Goal: Information Seeking & Learning: Learn about a topic

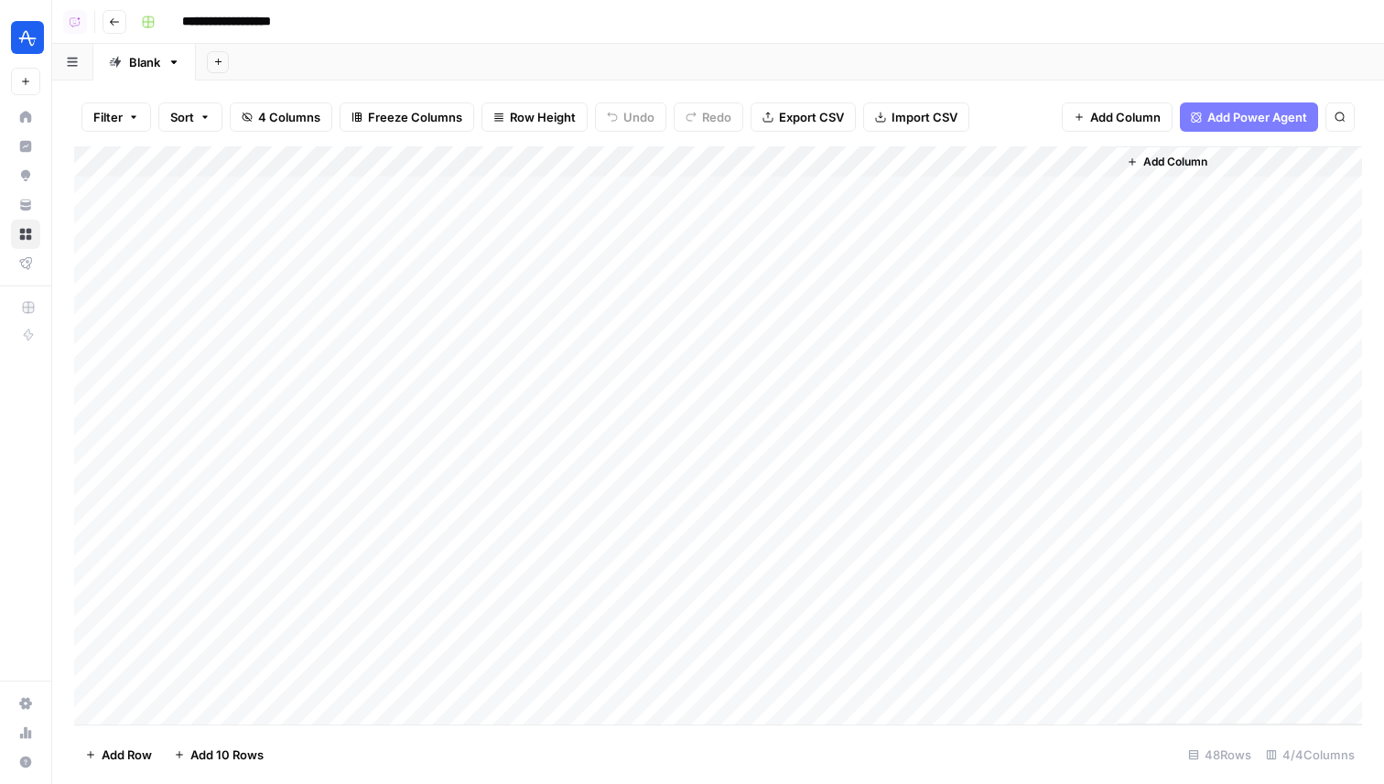
click at [520, 66] on div "Add Sheet" at bounding box center [790, 62] width 1188 height 37
click at [1097, 186] on div "Add Column" at bounding box center [718, 435] width 1288 height 578
click at [1078, 190] on div "Add Column" at bounding box center [718, 435] width 1288 height 578
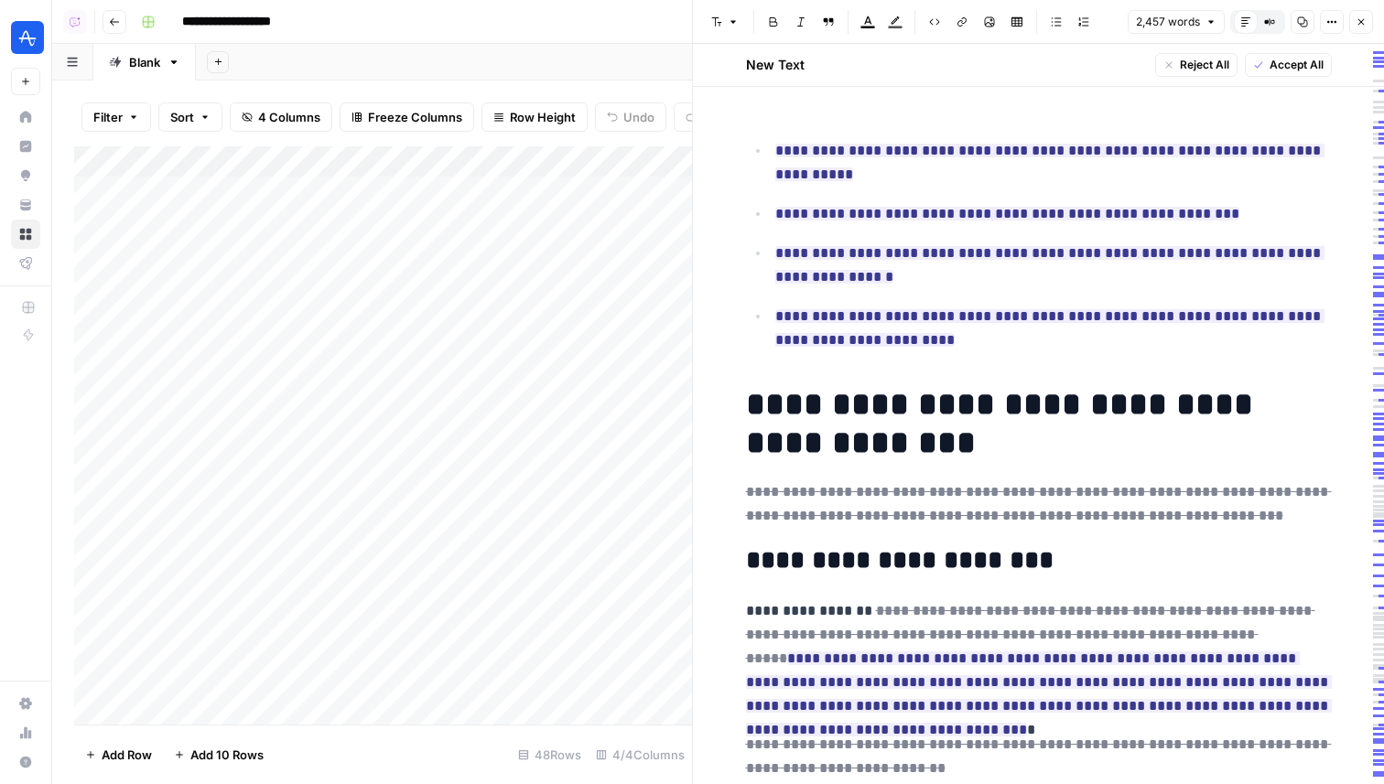
click at [1364, 19] on icon "button" at bounding box center [1361, 21] width 11 height 11
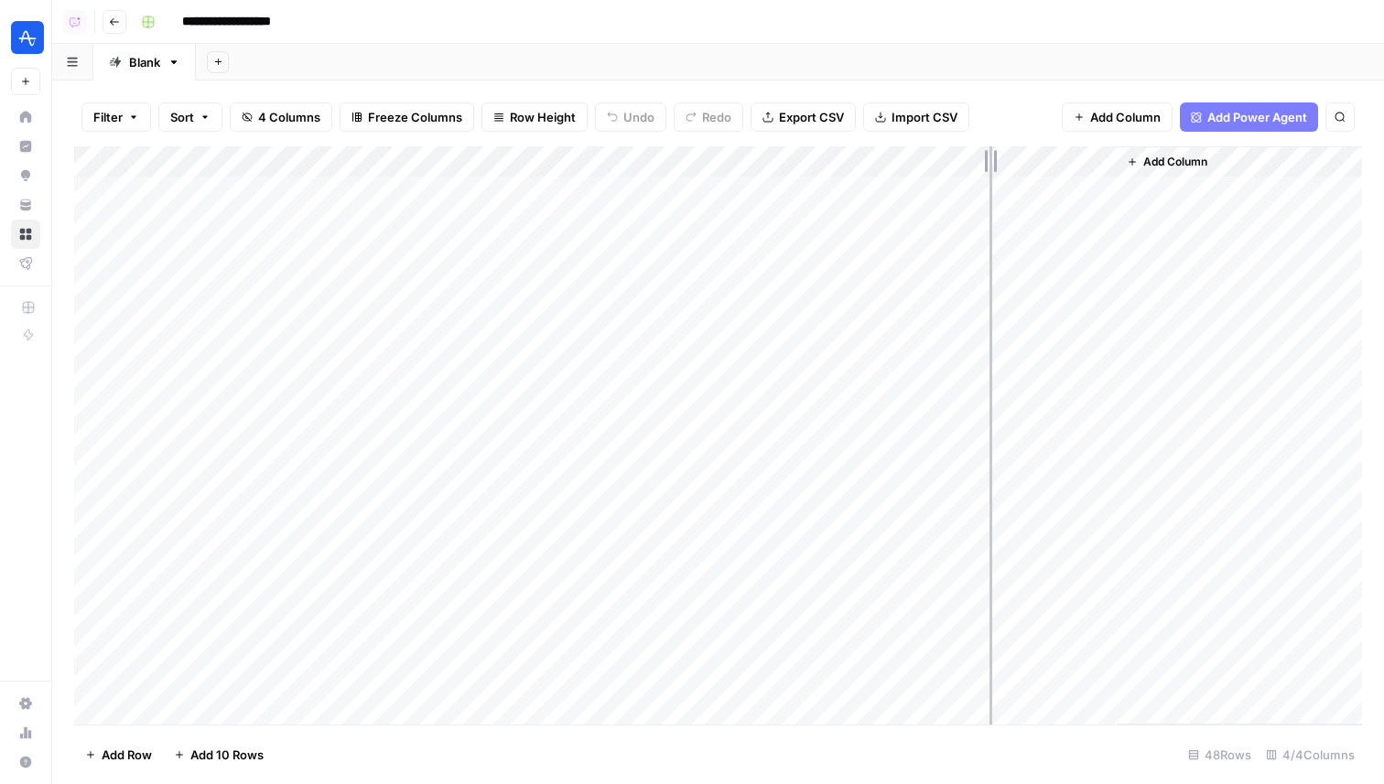
drag, startPoint x: 791, startPoint y: 157, endPoint x: 989, endPoint y: 159, distance: 198.6
click at [989, 159] on div "Add Column" at bounding box center [718, 435] width 1288 height 578
drag, startPoint x: 621, startPoint y: 157, endPoint x: 545, endPoint y: 156, distance: 76.9
click at [545, 156] on div "Add Column" at bounding box center [718, 435] width 1288 height 578
click at [737, 190] on div "Add Column" at bounding box center [718, 435] width 1288 height 578
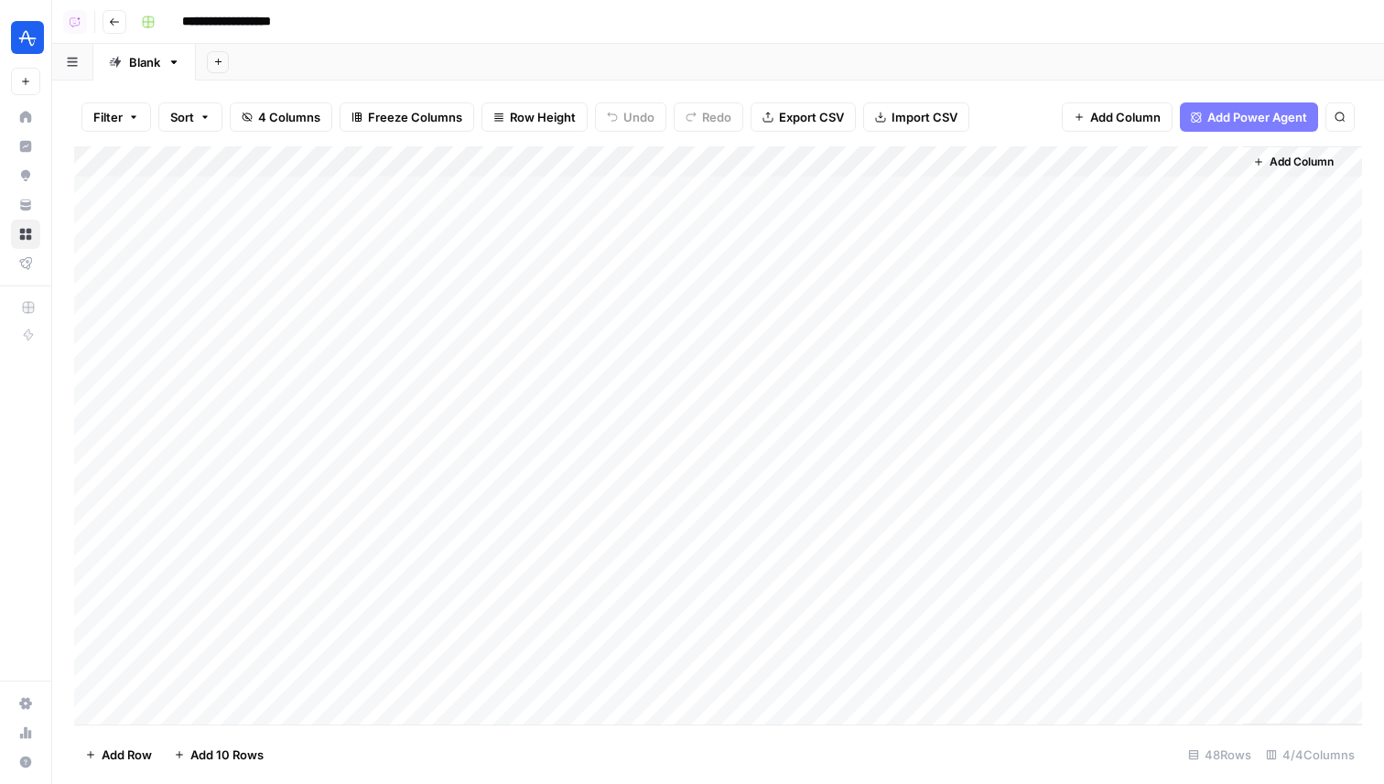
click at [737, 190] on div "Add Column" at bounding box center [718, 435] width 1288 height 578
click at [989, 55] on div "Add Sheet" at bounding box center [790, 62] width 1188 height 37
click at [897, 188] on div "Add Column" at bounding box center [718, 435] width 1288 height 578
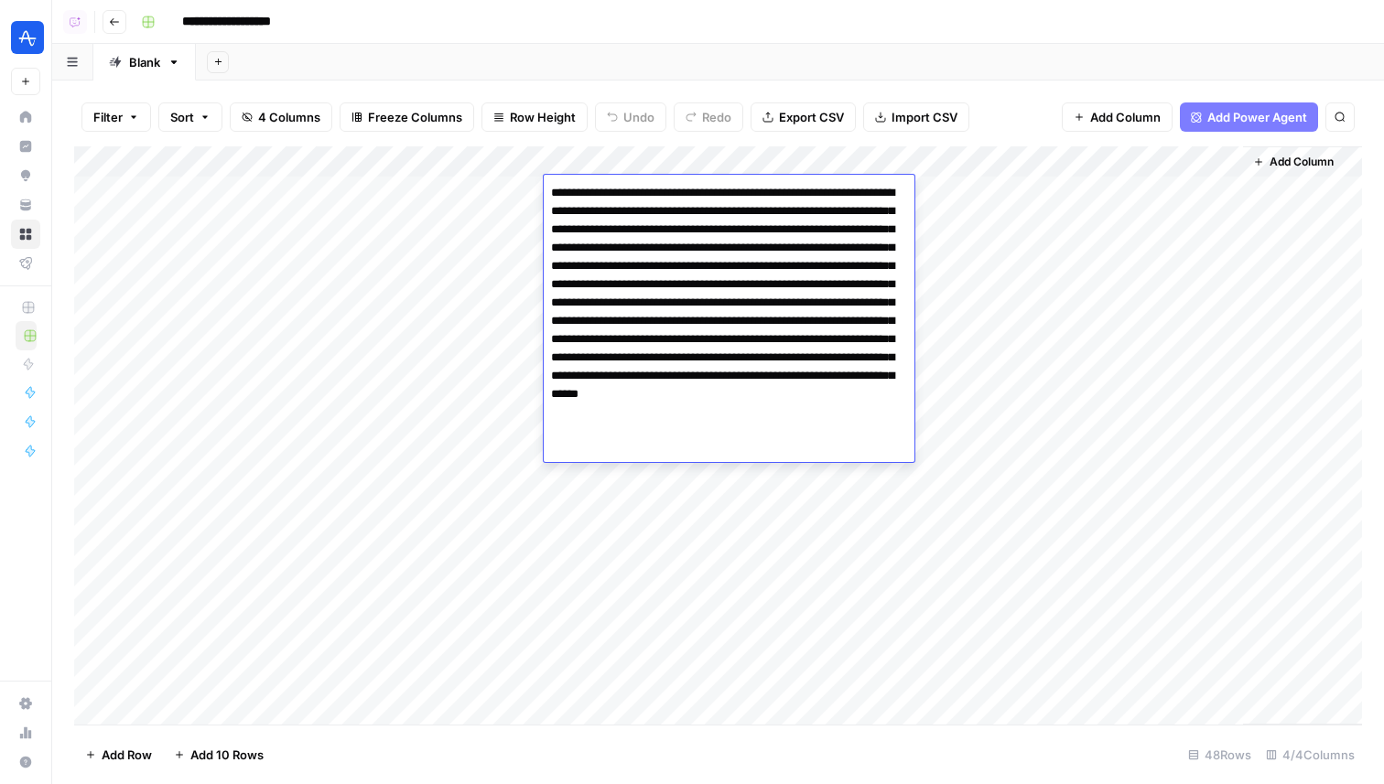
click at [897, 188] on textarea "**********" at bounding box center [729, 312] width 371 height 264
click at [780, 243] on textarea "**********" at bounding box center [729, 312] width 371 height 264
drag, startPoint x: 736, startPoint y: 301, endPoint x: 626, endPoint y: 321, distance: 111.7
click at [626, 321] on textarea "**********" at bounding box center [729, 312] width 371 height 264
drag, startPoint x: 638, startPoint y: 320, endPoint x: 748, endPoint y: 420, distance: 148.4
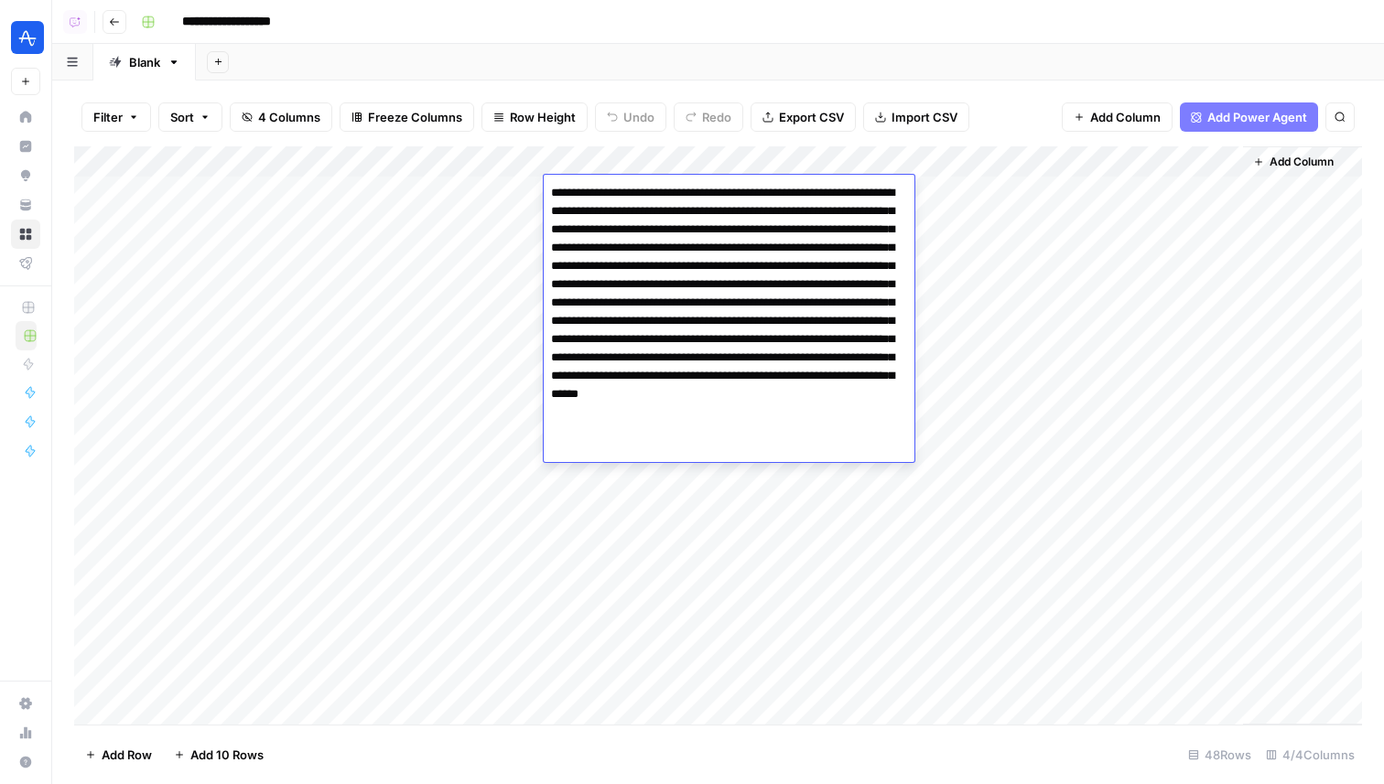
click at [748, 420] on textarea "**********" at bounding box center [729, 312] width 371 height 264
click at [750, 420] on textarea "**********" at bounding box center [729, 312] width 371 height 264
drag, startPoint x: 750, startPoint y: 396, endPoint x: 751, endPoint y: 425, distance: 28.4
click at [751, 425] on textarea "**********" at bounding box center [729, 312] width 371 height 264
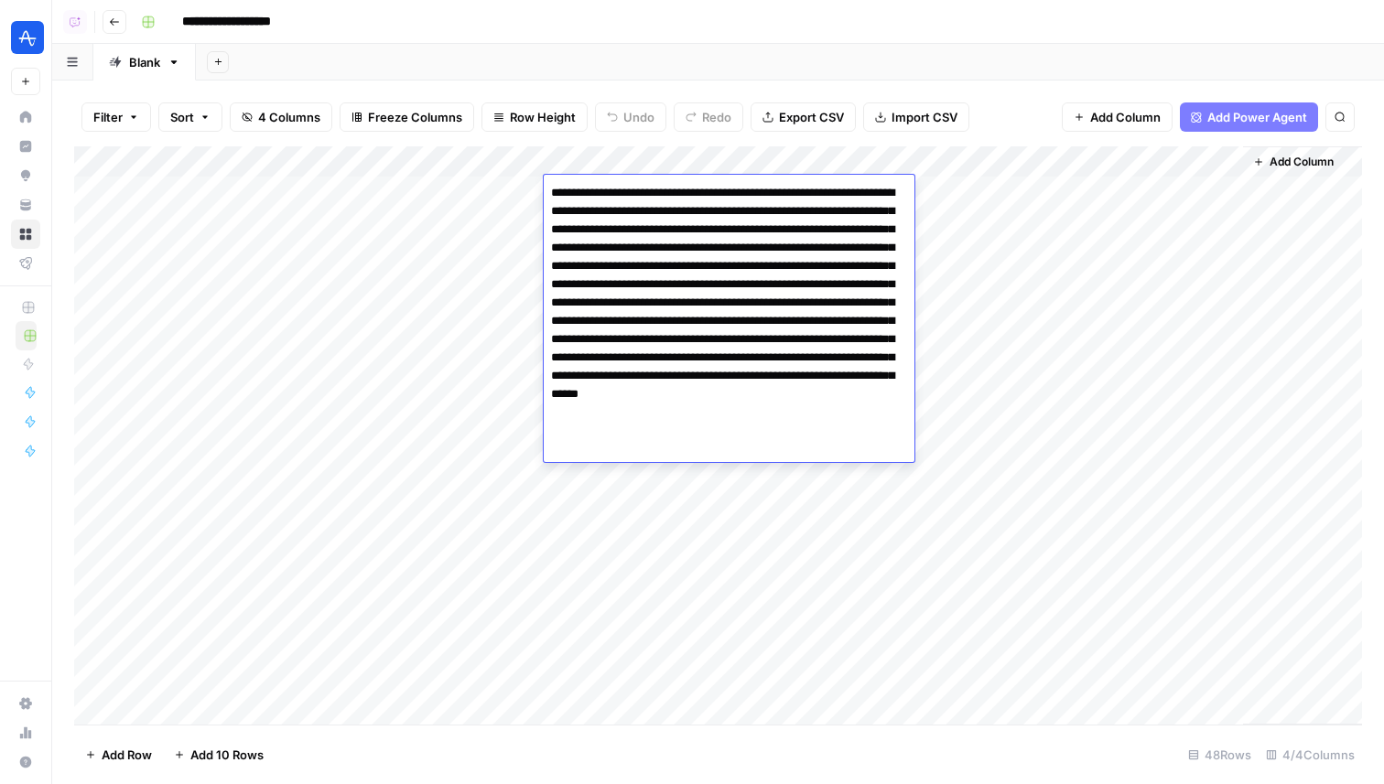
click at [751, 478] on div "Add Column" at bounding box center [718, 435] width 1288 height 578
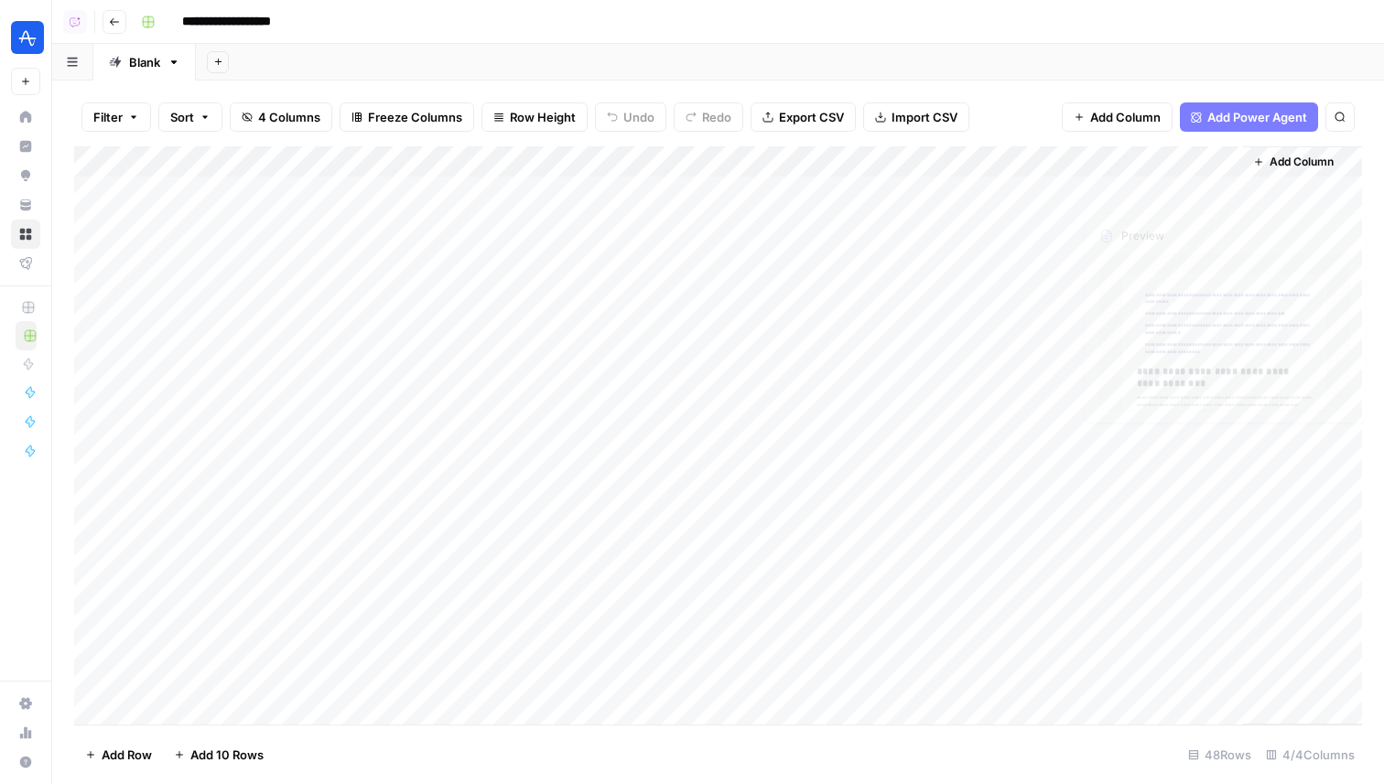
click at [1228, 189] on div "Add Column" at bounding box center [718, 435] width 1288 height 578
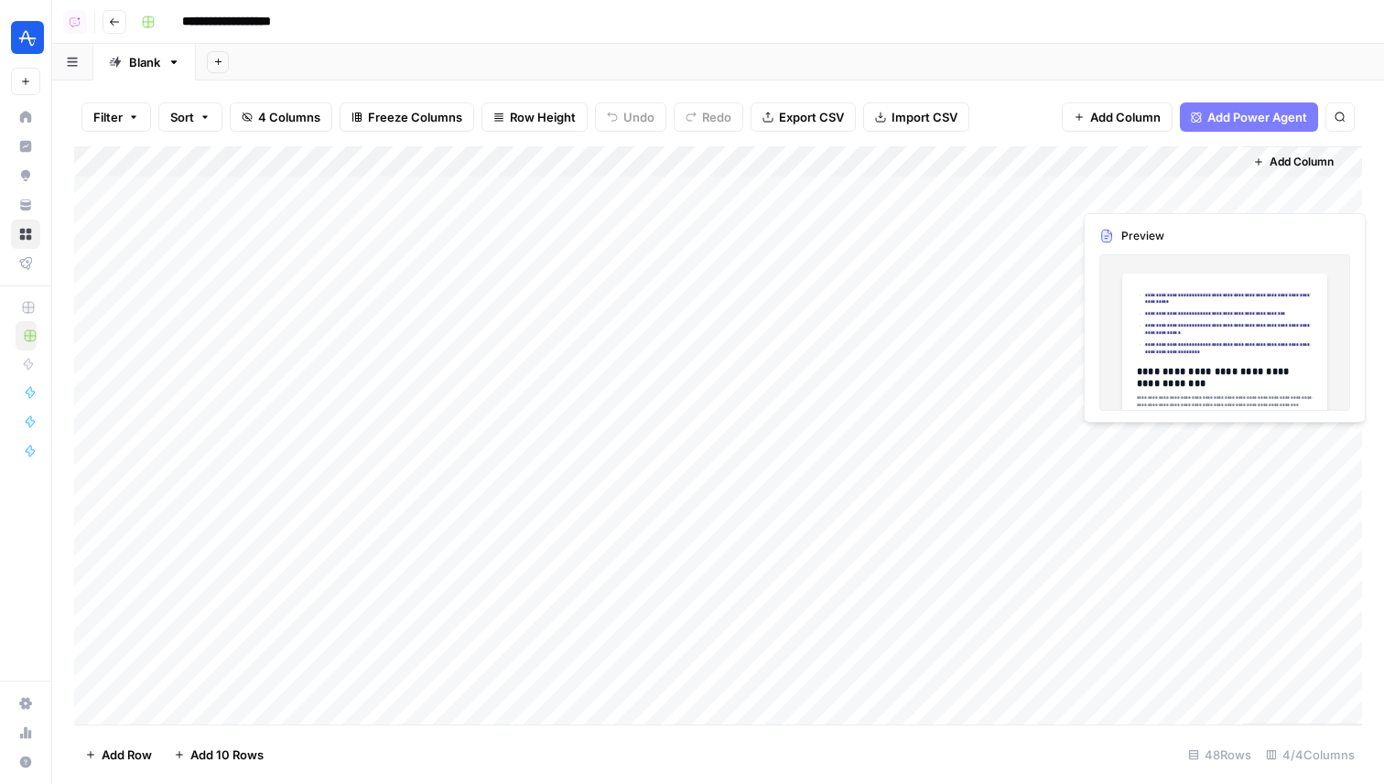
click at [1219, 189] on div "Add Column" at bounding box center [718, 435] width 1288 height 578
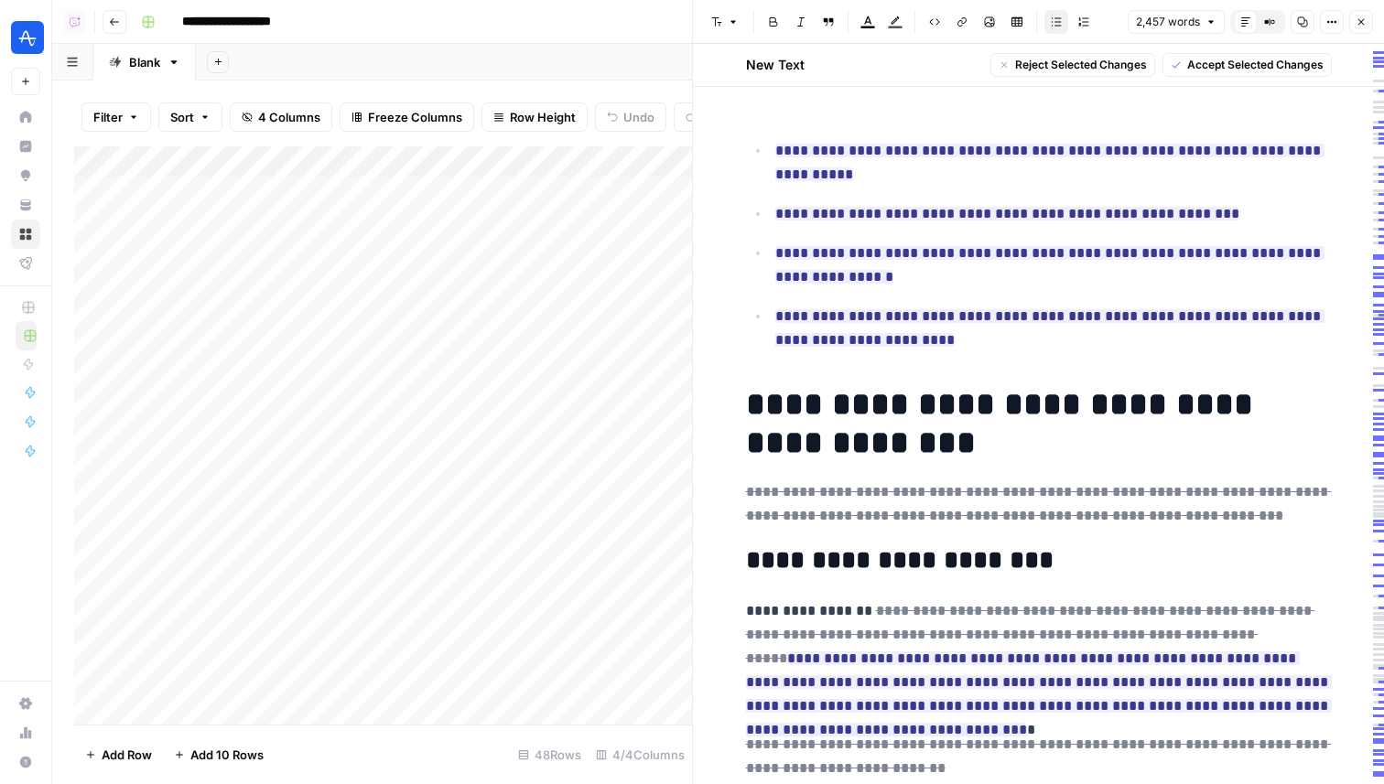
drag, startPoint x: 920, startPoint y: 340, endPoint x: 746, endPoint y: 129, distance: 273.1
click at [884, 419] on h1 "**********" at bounding box center [1039, 423] width 586 height 77
click at [1363, 16] on icon "button" at bounding box center [1361, 21] width 11 height 11
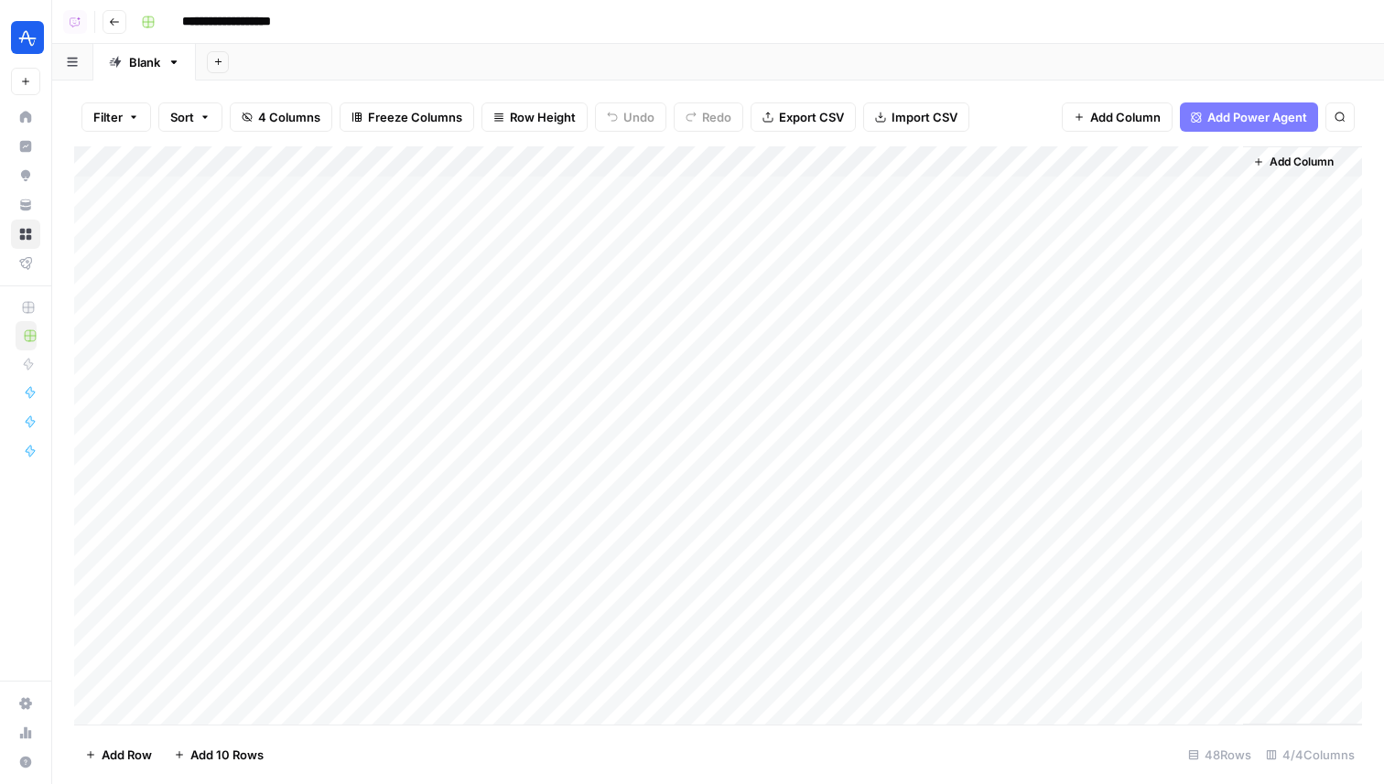
click at [1007, 87] on div "Filter Sort 4 Columns Freeze Columns Row Height Undo Redo Export CSV Import CSV…" at bounding box center [718, 433] width 1332 height 704
click at [570, 83] on div "Filter Sort 4 Columns Freeze Columns Row Height Undo Redo Export CSV Import CSV…" at bounding box center [718, 433] width 1332 height 704
click at [1229, 189] on div "Add Column" at bounding box center [718, 435] width 1288 height 578
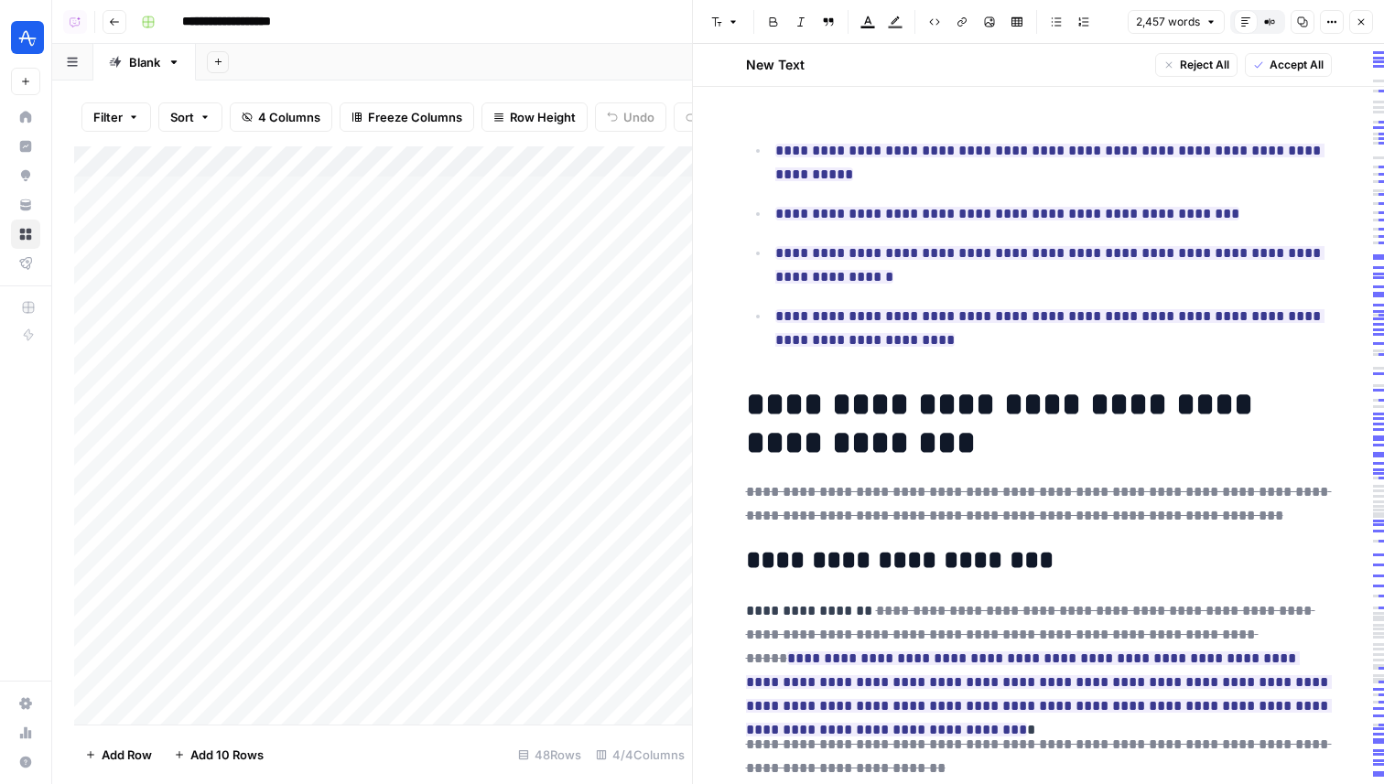
click at [1371, 21] on button "Close" at bounding box center [1361, 22] width 24 height 24
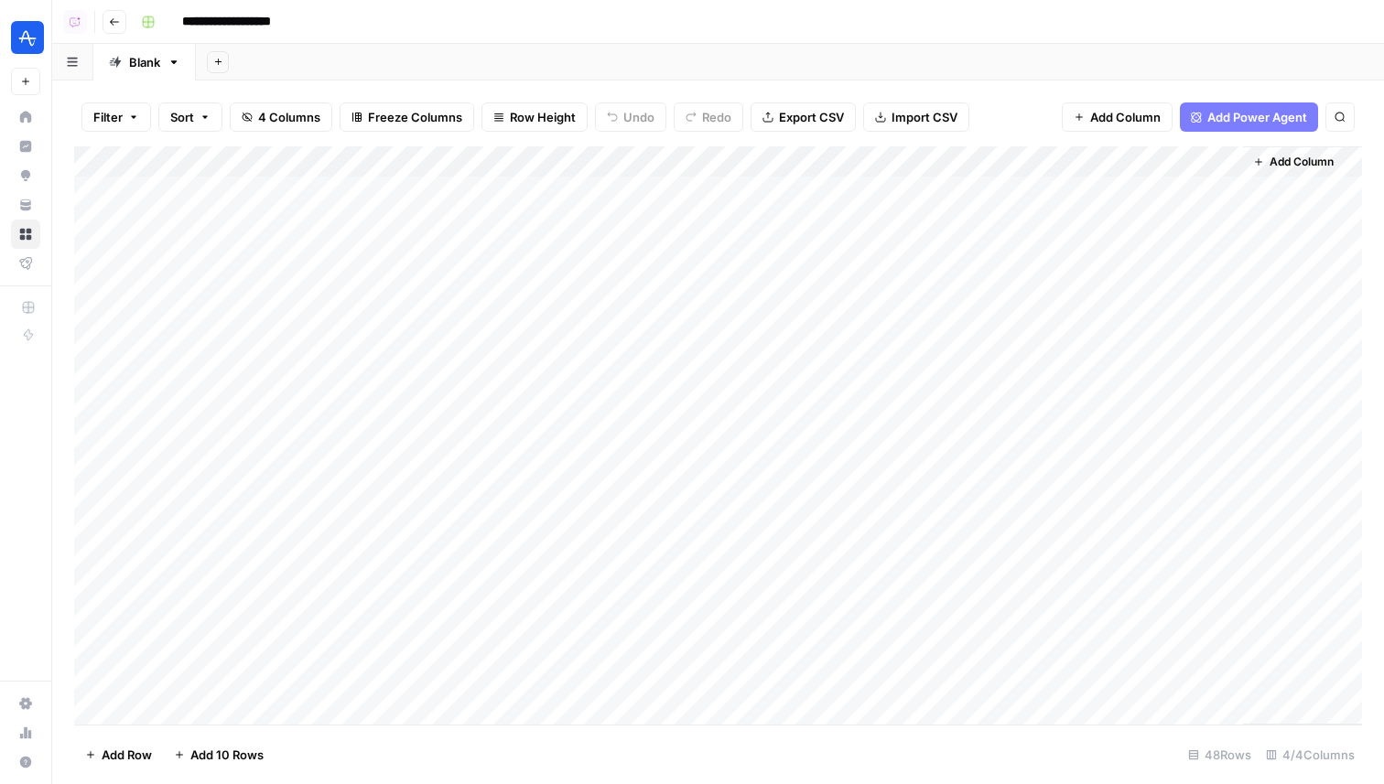
click at [1041, 159] on div "Add Column" at bounding box center [718, 435] width 1288 height 578
click at [992, 36] on header "**********" at bounding box center [718, 22] width 1332 height 44
click at [1226, 189] on div "Add Column" at bounding box center [718, 435] width 1288 height 578
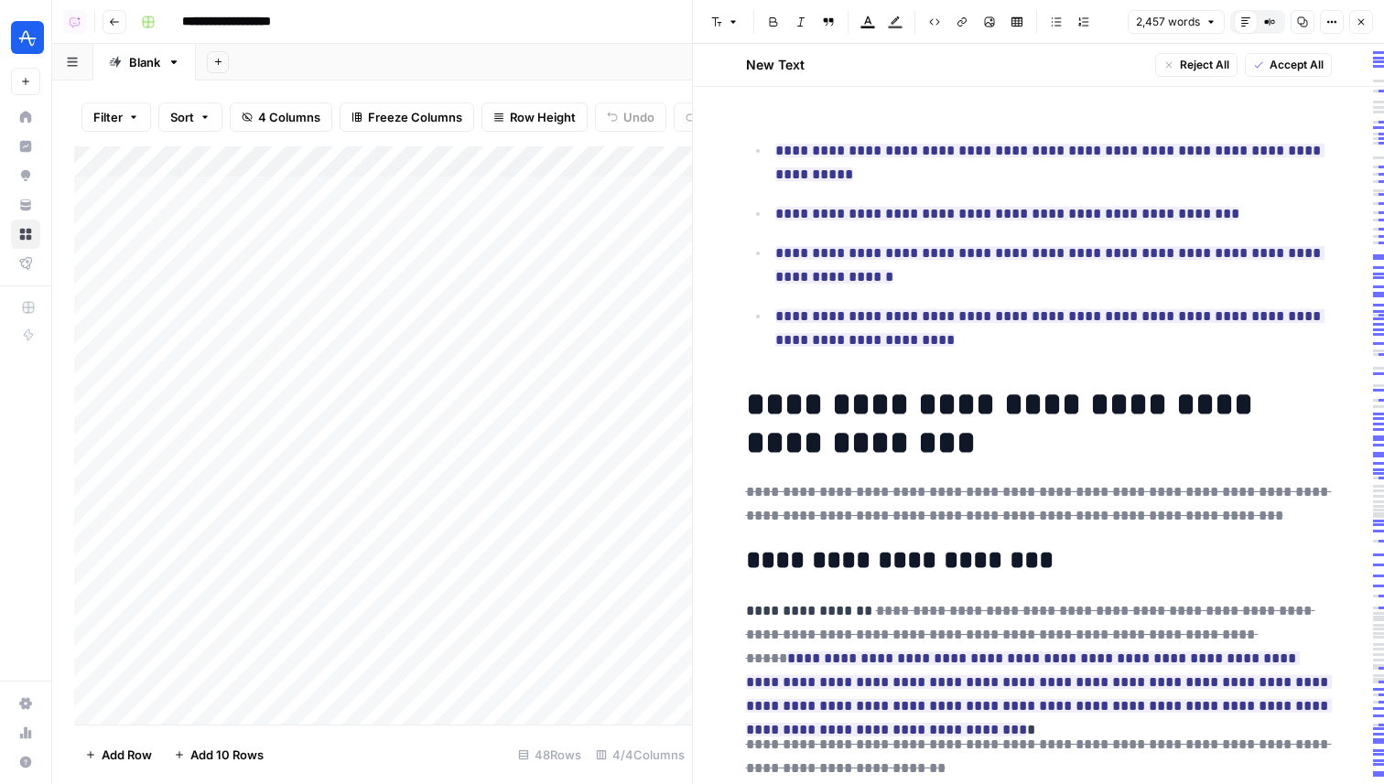
click at [1361, 24] on icon "button" at bounding box center [1361, 21] width 11 height 11
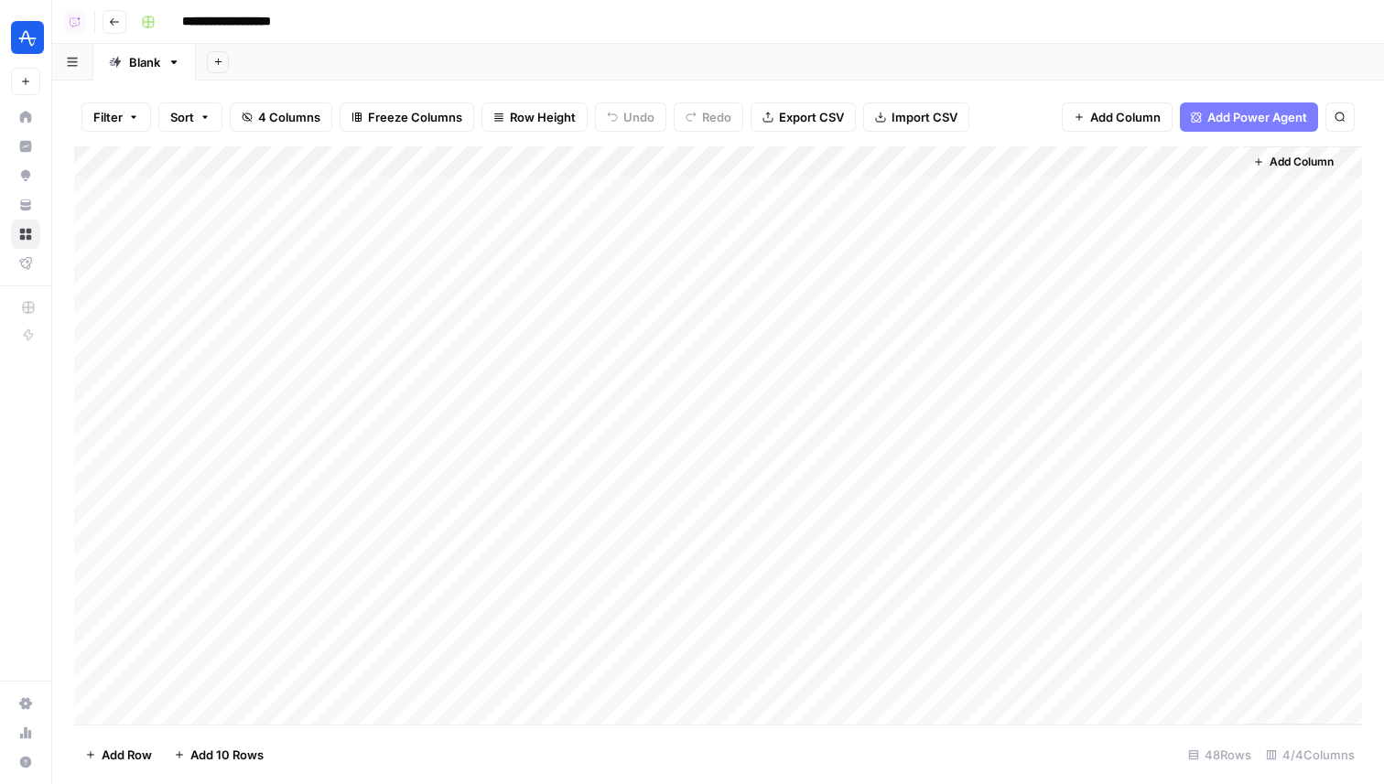
click at [972, 50] on div "Add Sheet" at bounding box center [790, 62] width 1188 height 37
click at [646, 49] on div "Add Sheet" at bounding box center [790, 62] width 1188 height 37
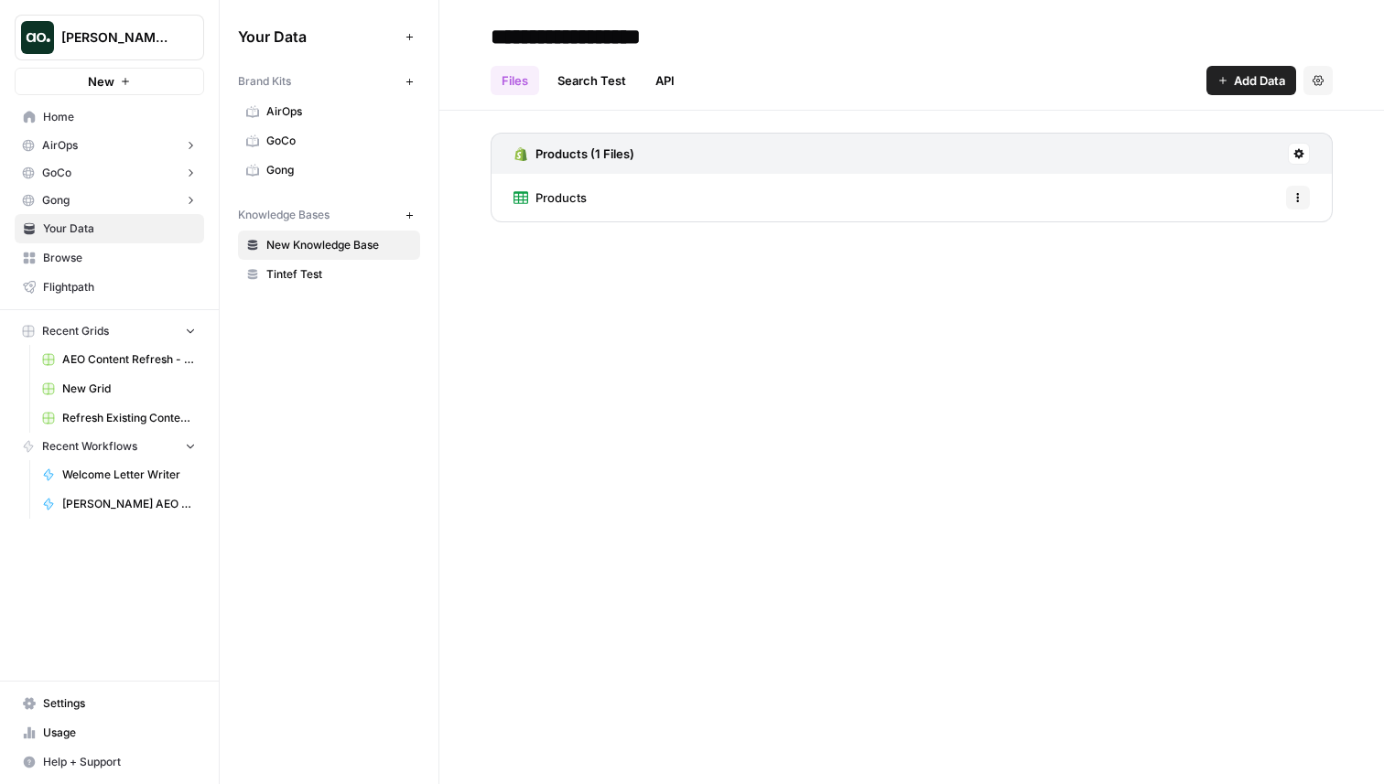
click at [83, 48] on button "[PERSON_NAME] testing" at bounding box center [109, 38] width 189 height 46
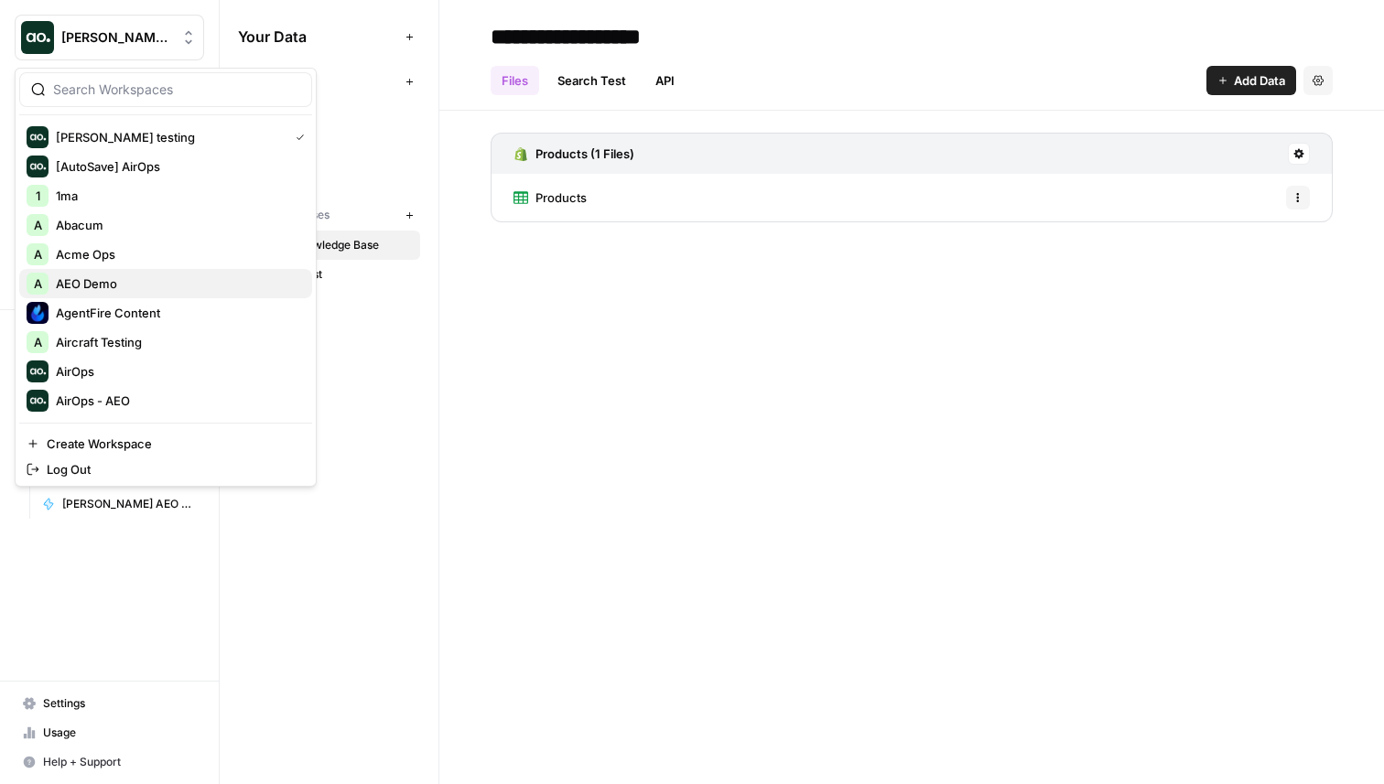
click at [149, 289] on span "AEO Demo" at bounding box center [177, 284] width 242 height 18
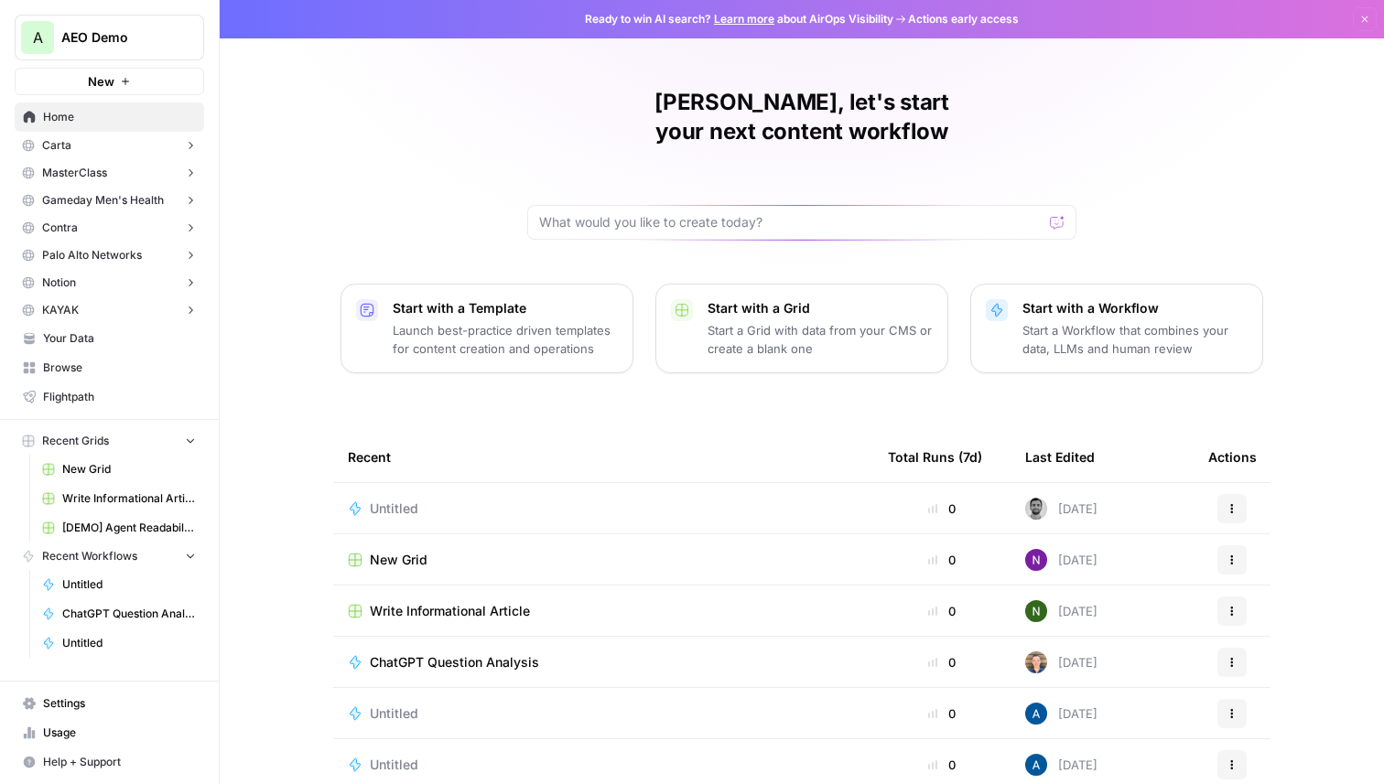
click at [127, 46] on span "AEO Demo" at bounding box center [116, 37] width 111 height 18
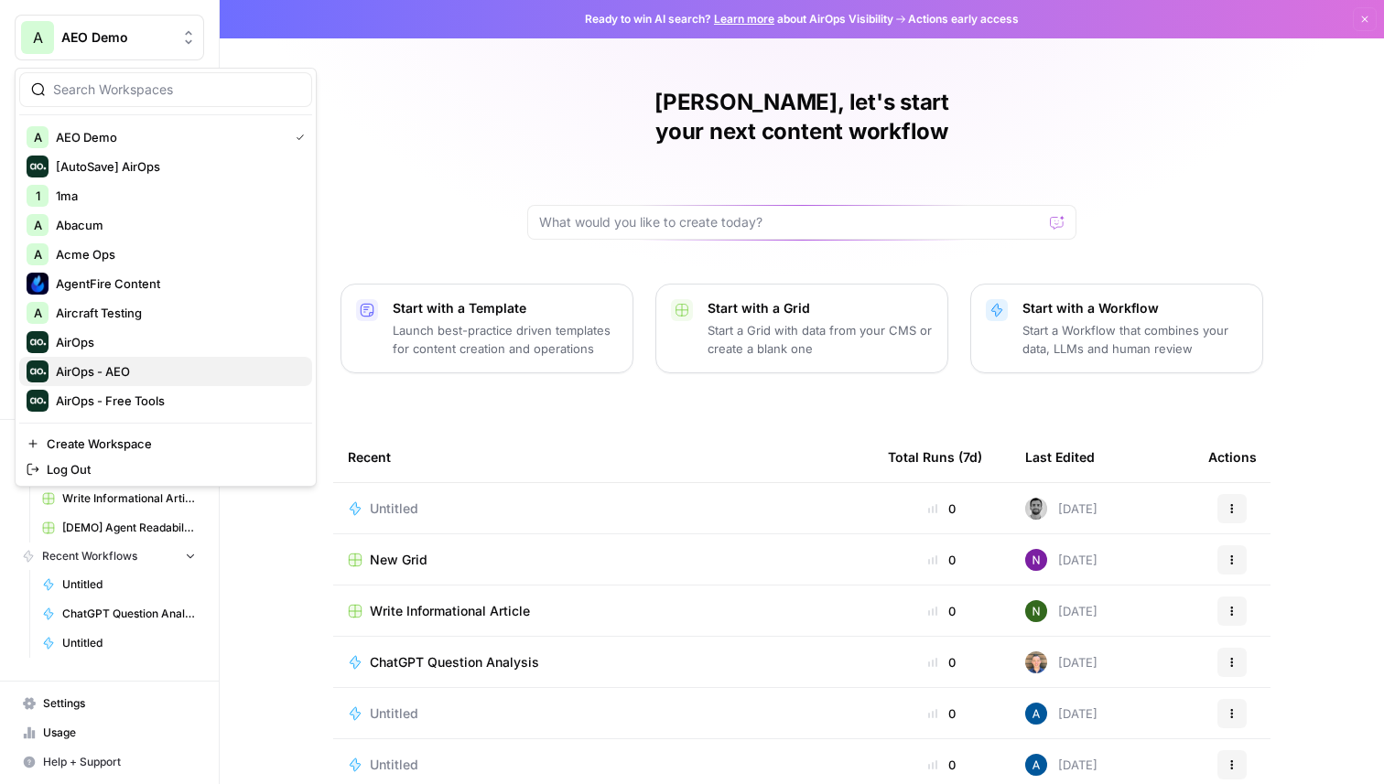
click at [130, 362] on div "AirOps - AEO" at bounding box center [166, 372] width 278 height 22
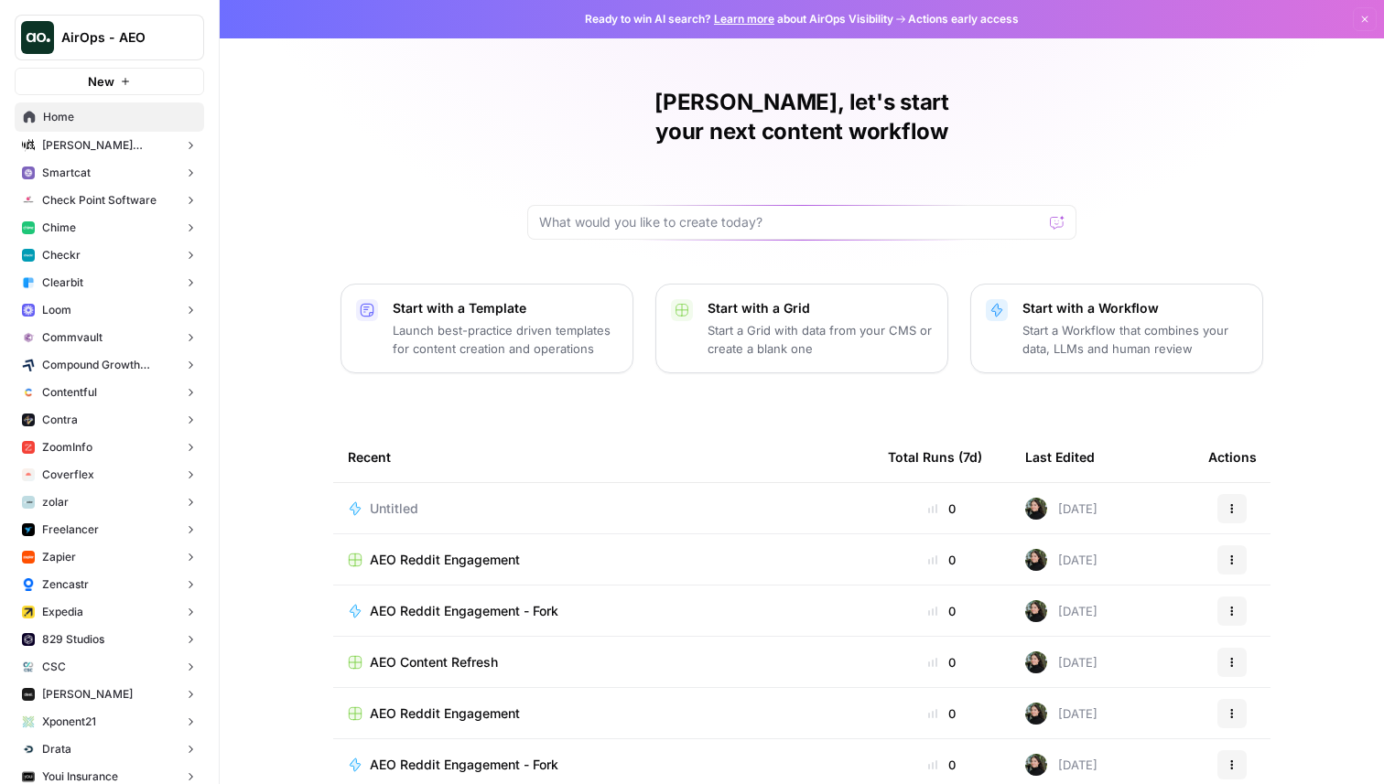
click at [121, 259] on button "Checkr" at bounding box center [109, 255] width 189 height 27
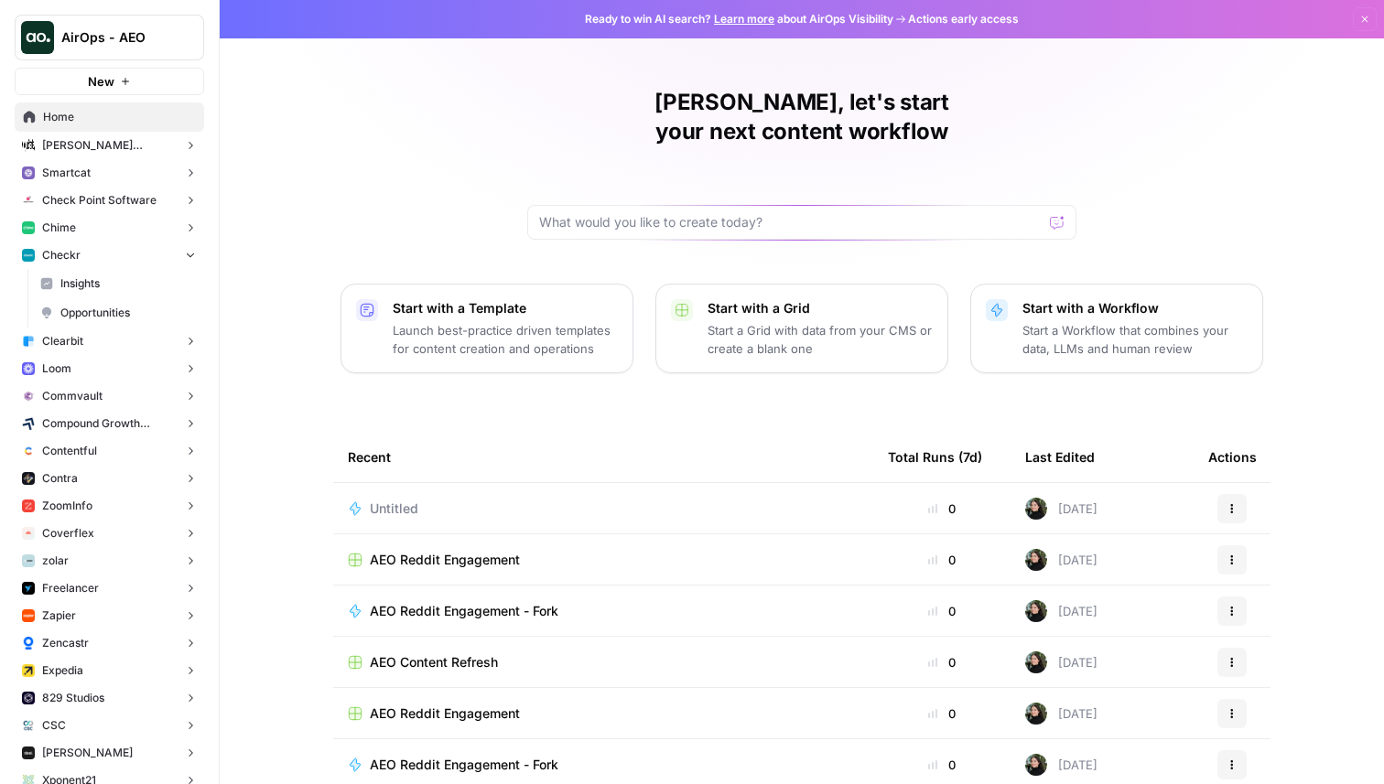
click at [121, 308] on span "Opportunities" at bounding box center [127, 313] width 135 height 16
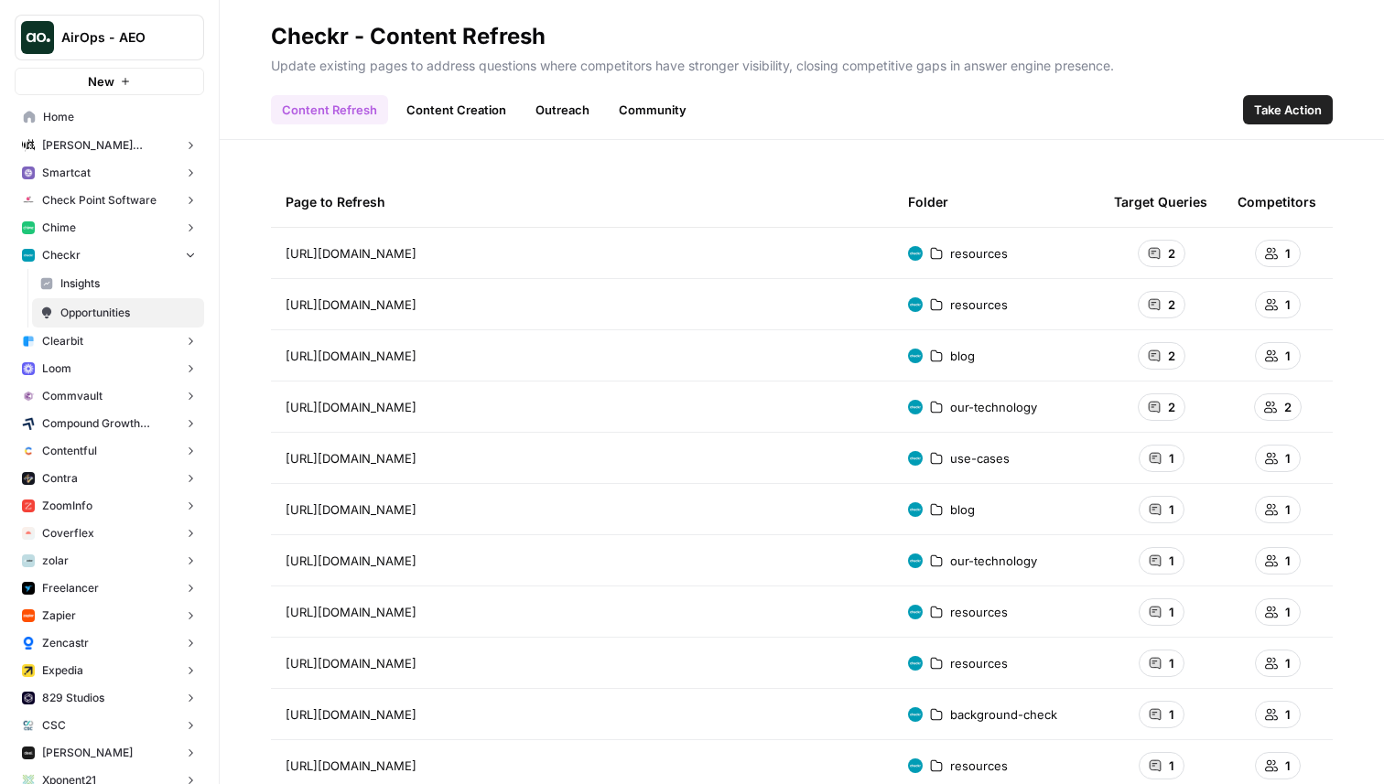
click at [473, 106] on link "Content Creation" at bounding box center [456, 109] width 122 height 29
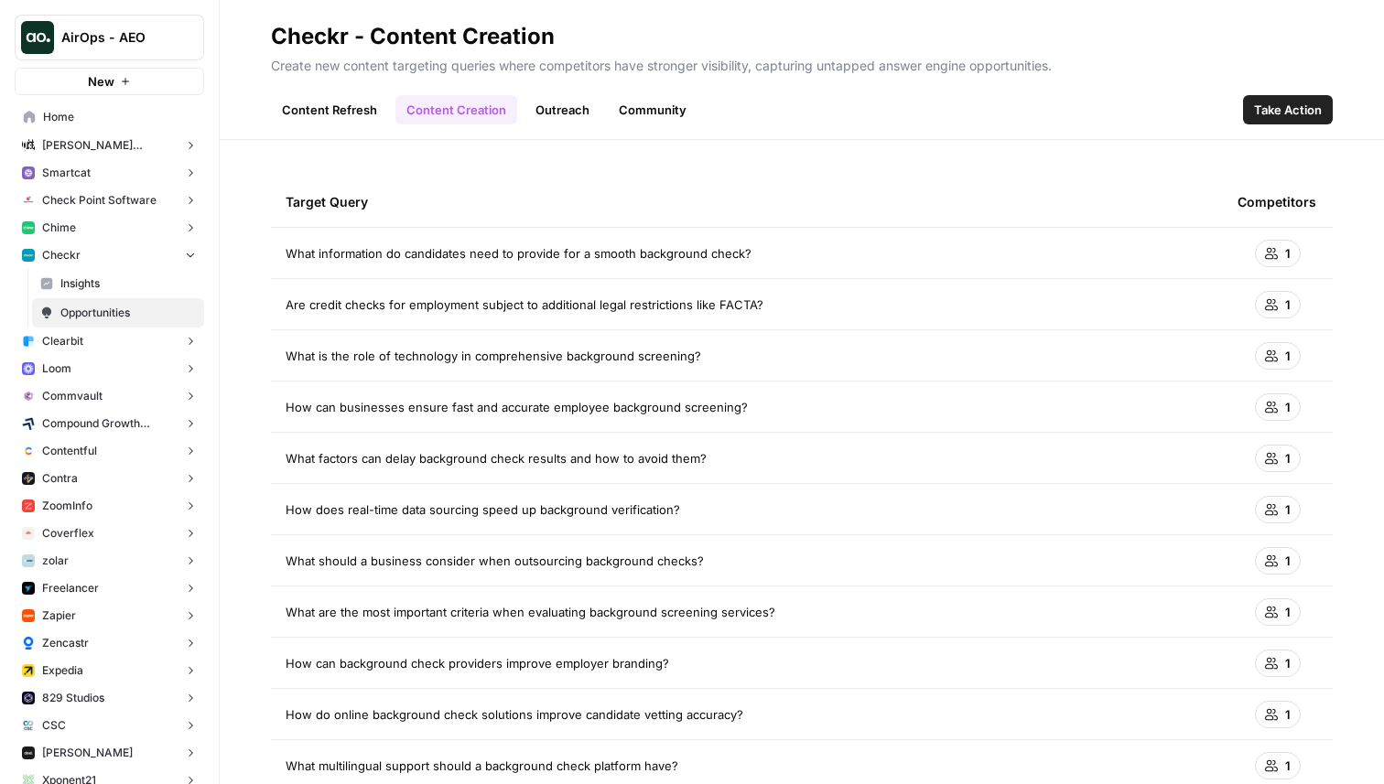
click at [359, 112] on link "Content Refresh" at bounding box center [329, 109] width 117 height 29
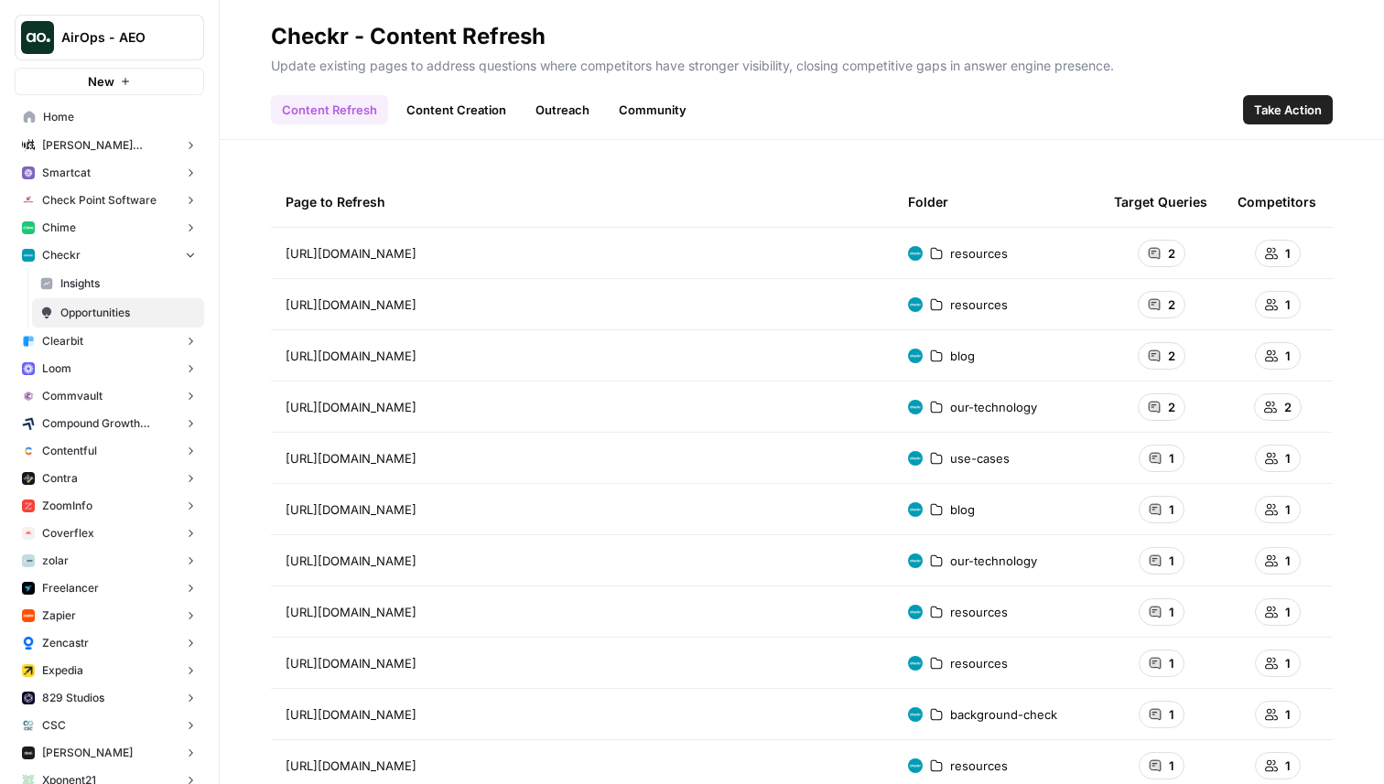
click at [1281, 108] on span "Take Action" at bounding box center [1288, 110] width 68 height 18
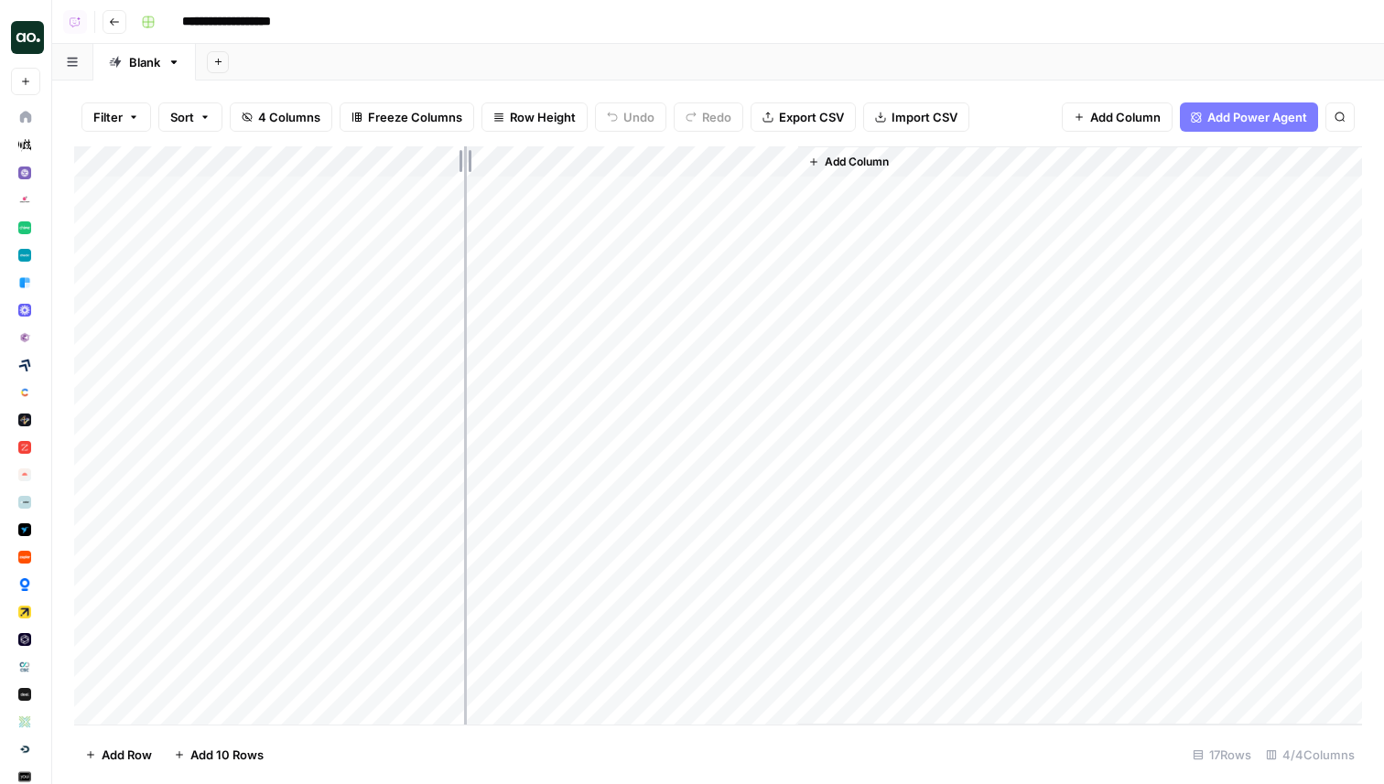
drag, startPoint x: 301, startPoint y: 156, endPoint x: 590, endPoint y: 154, distance: 289.2
click at [590, 154] on div "Add Column" at bounding box center [718, 435] width 1288 height 578
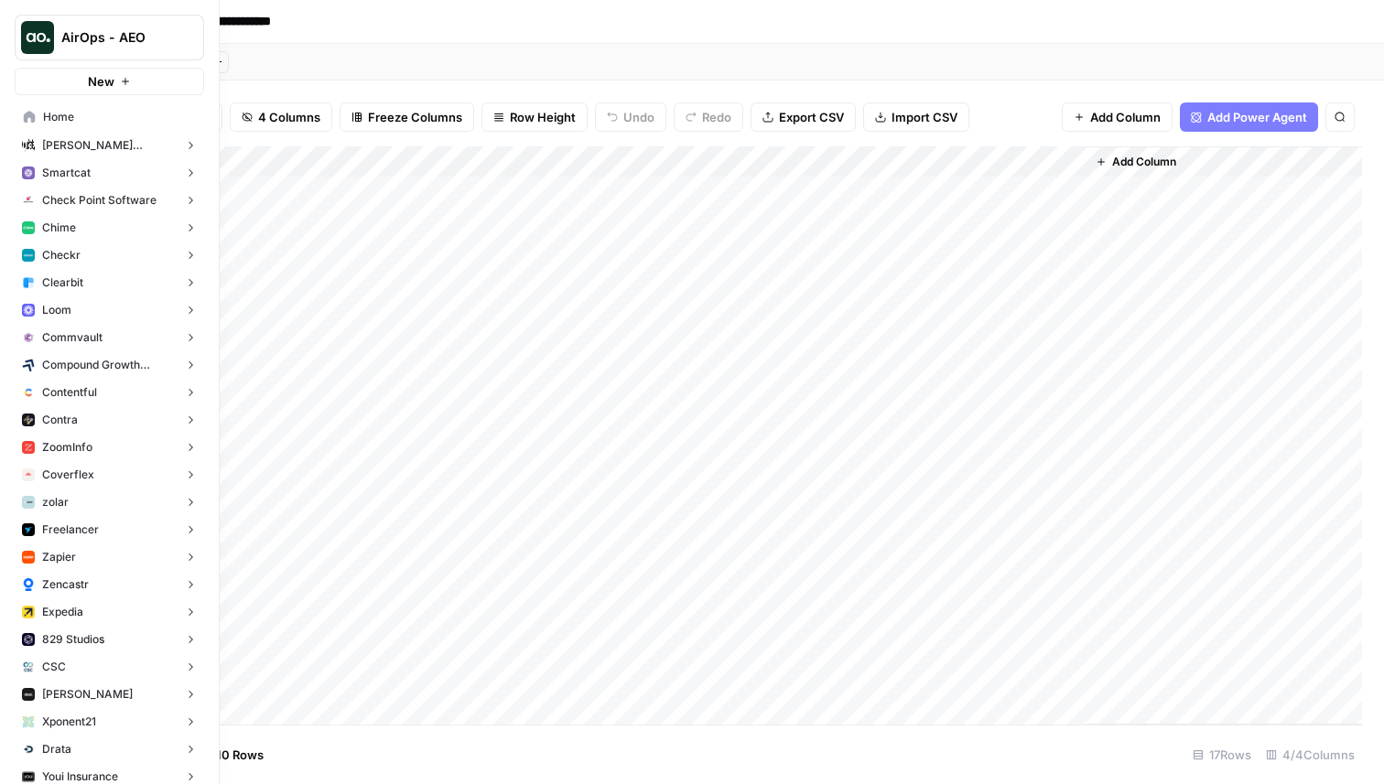
click at [72, 254] on span "Checkr" at bounding box center [61, 255] width 38 height 16
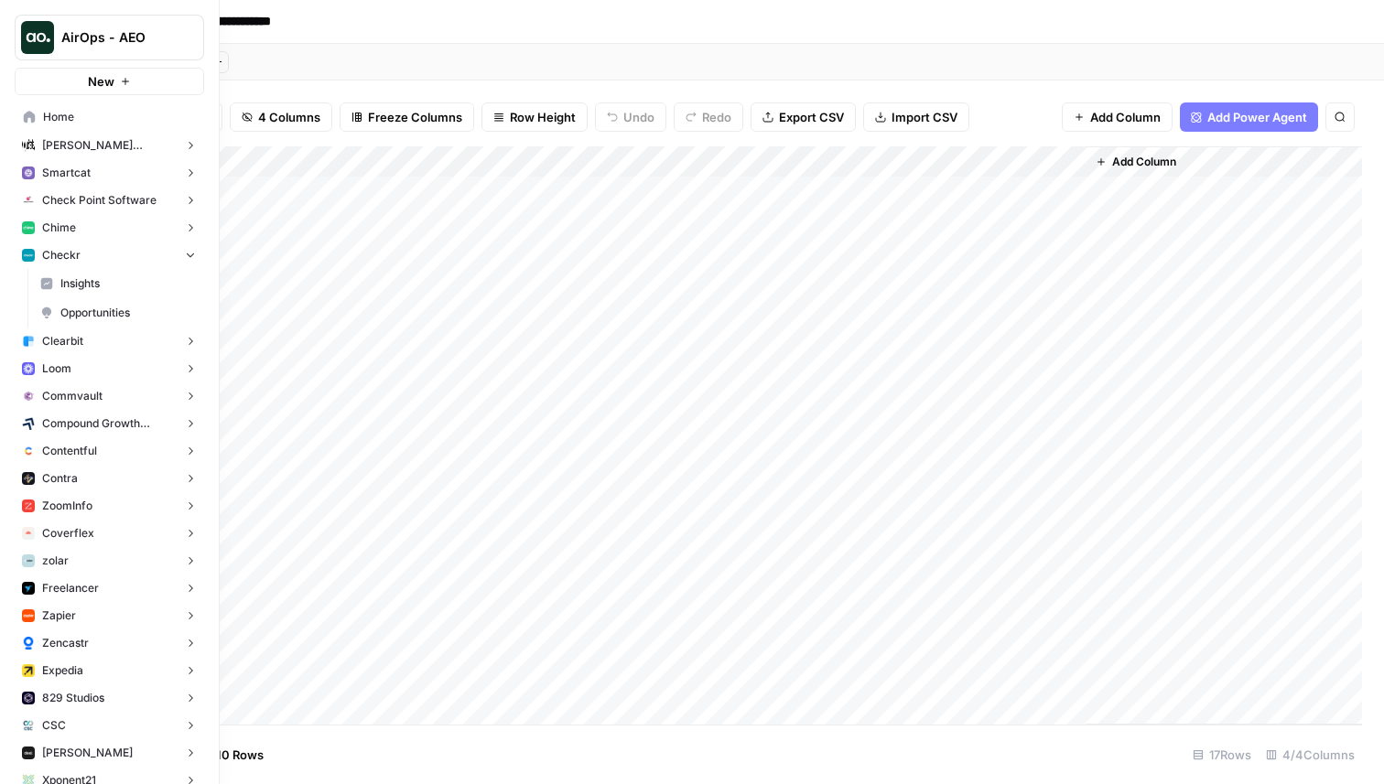
click at [103, 307] on span "Opportunities" at bounding box center [127, 313] width 135 height 16
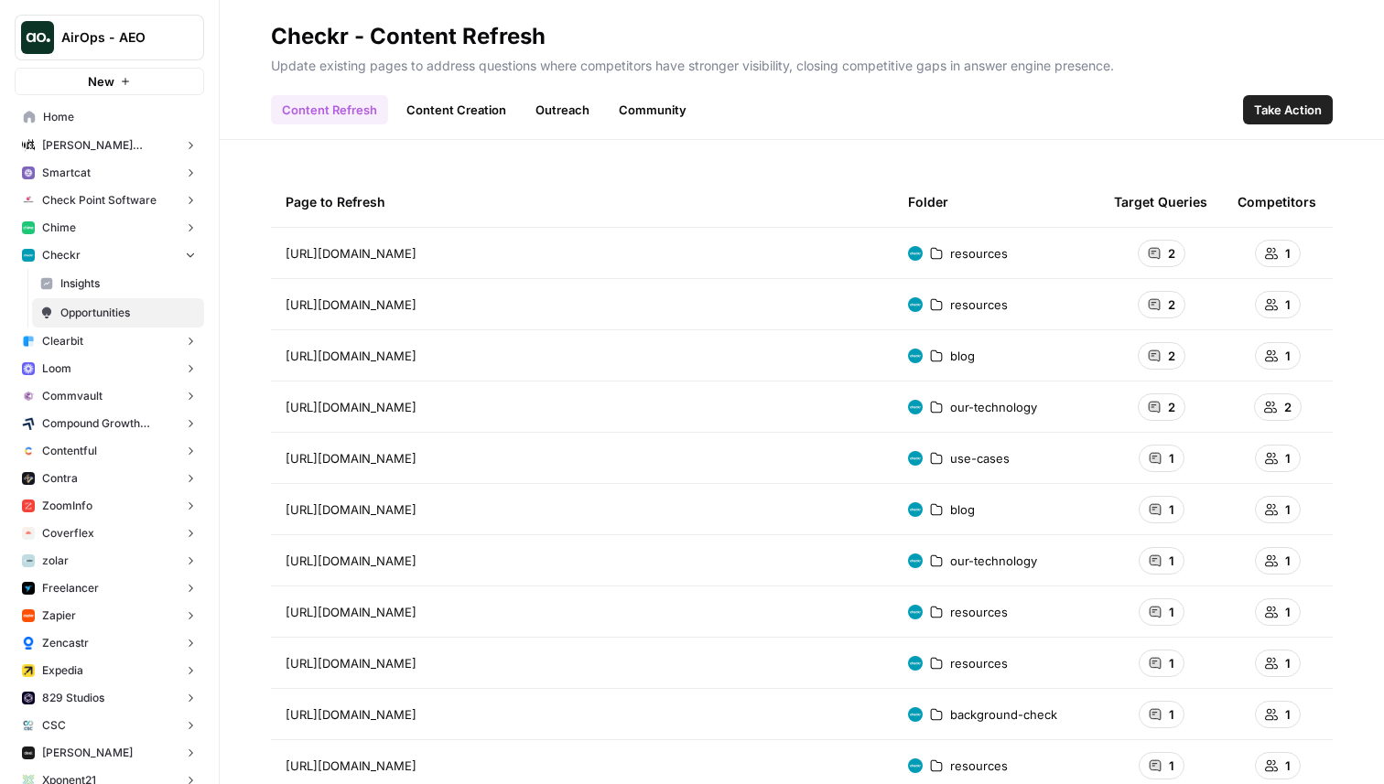
click at [1281, 106] on span "Take Action" at bounding box center [1288, 110] width 68 height 18
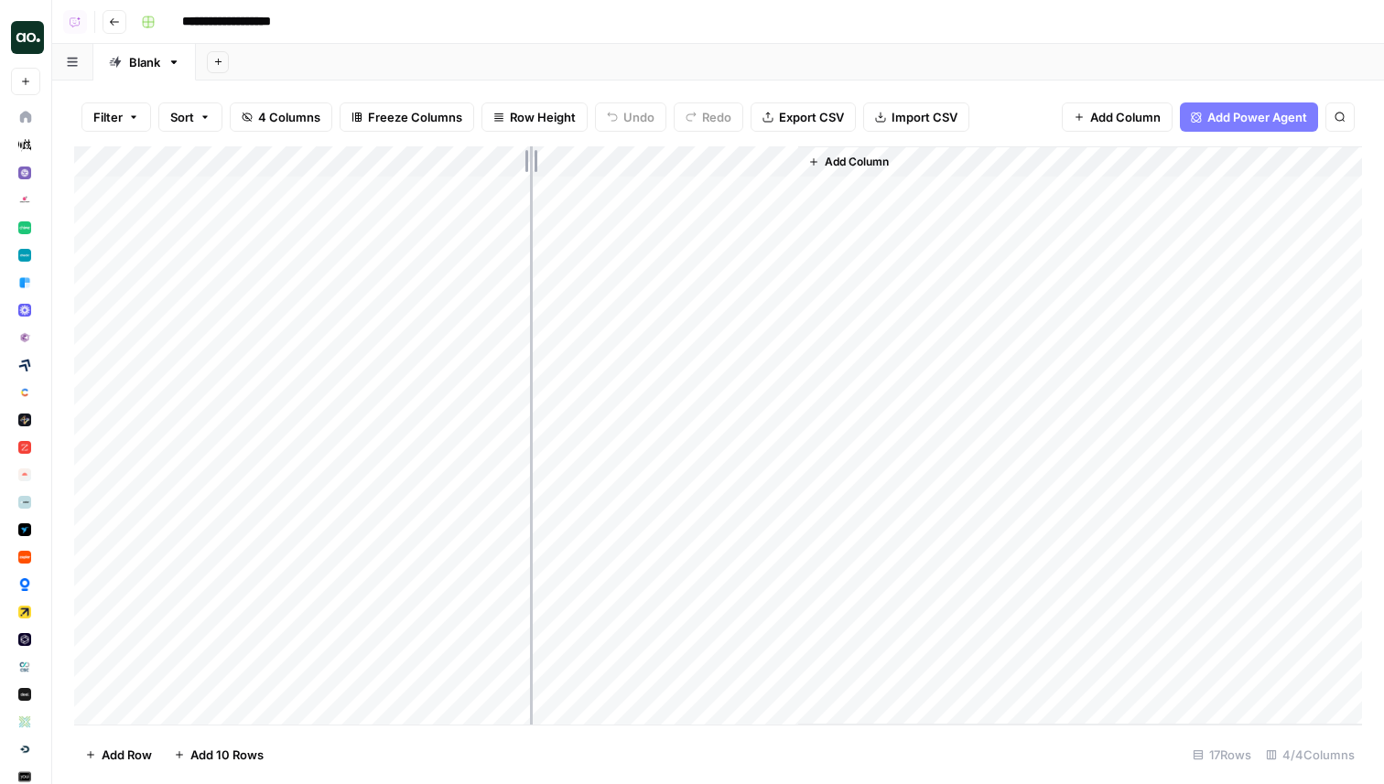
drag, startPoint x: 303, startPoint y: 166, endPoint x: 530, endPoint y: 161, distance: 227.0
click at [530, 161] on div "Add Column" at bounding box center [718, 435] width 1288 height 578
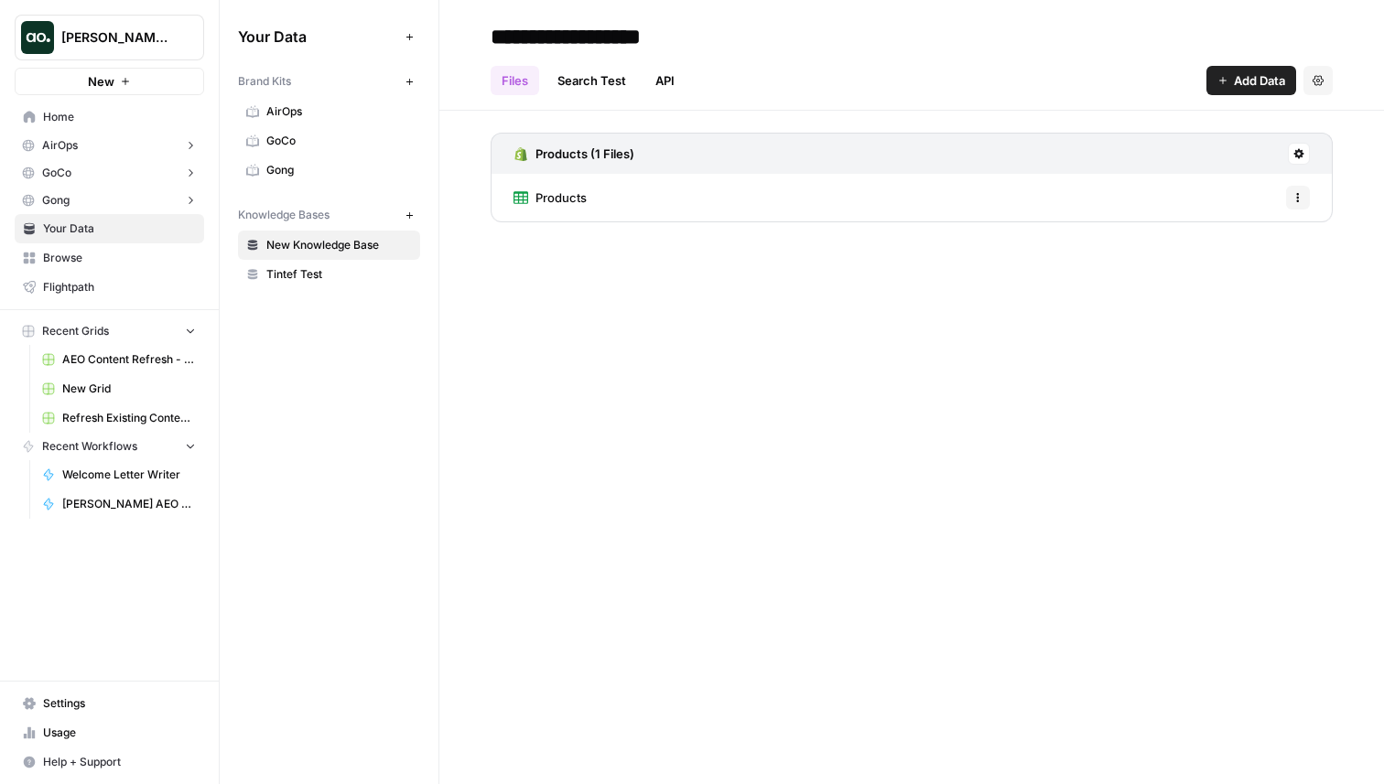
click at [105, 116] on span "Home" at bounding box center [119, 117] width 153 height 16
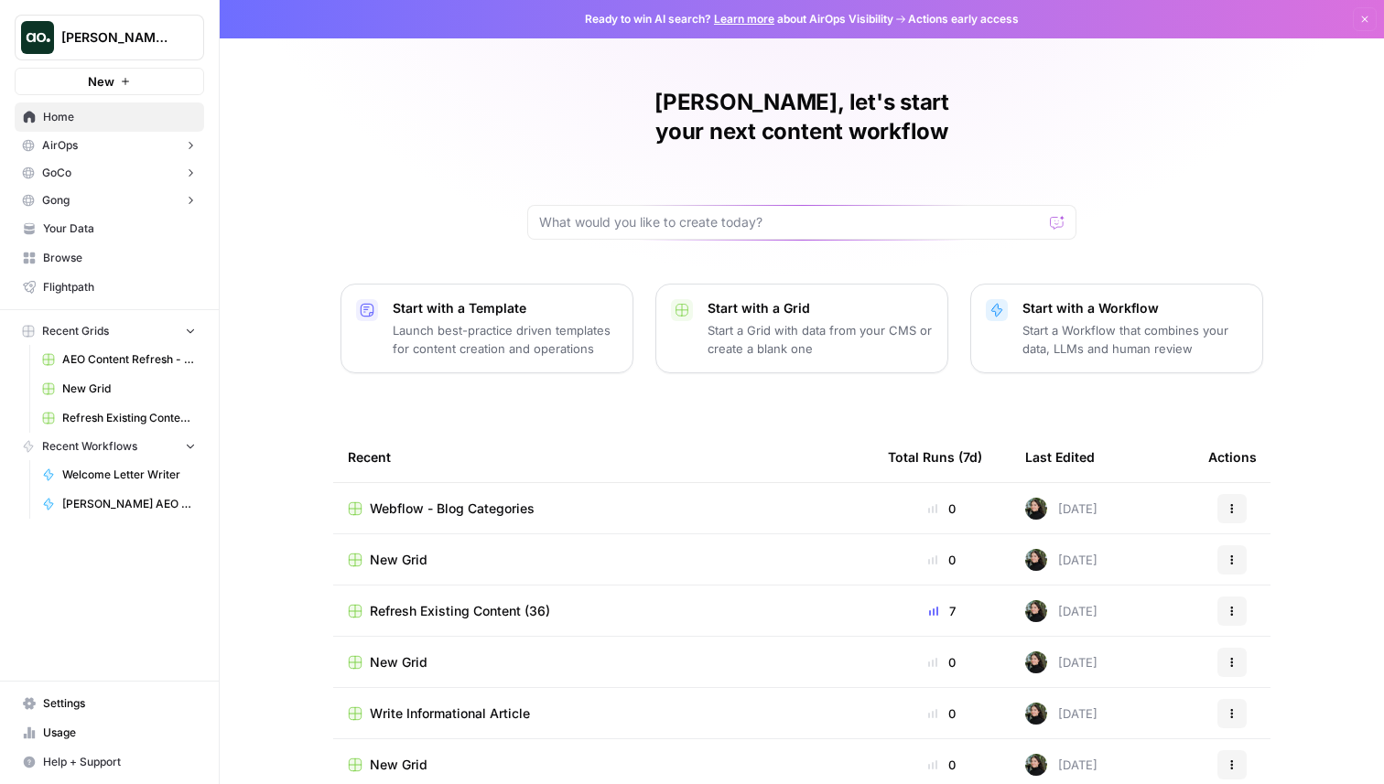
click at [463, 500] on span "Webflow - Blog Categories" at bounding box center [452, 509] width 165 height 18
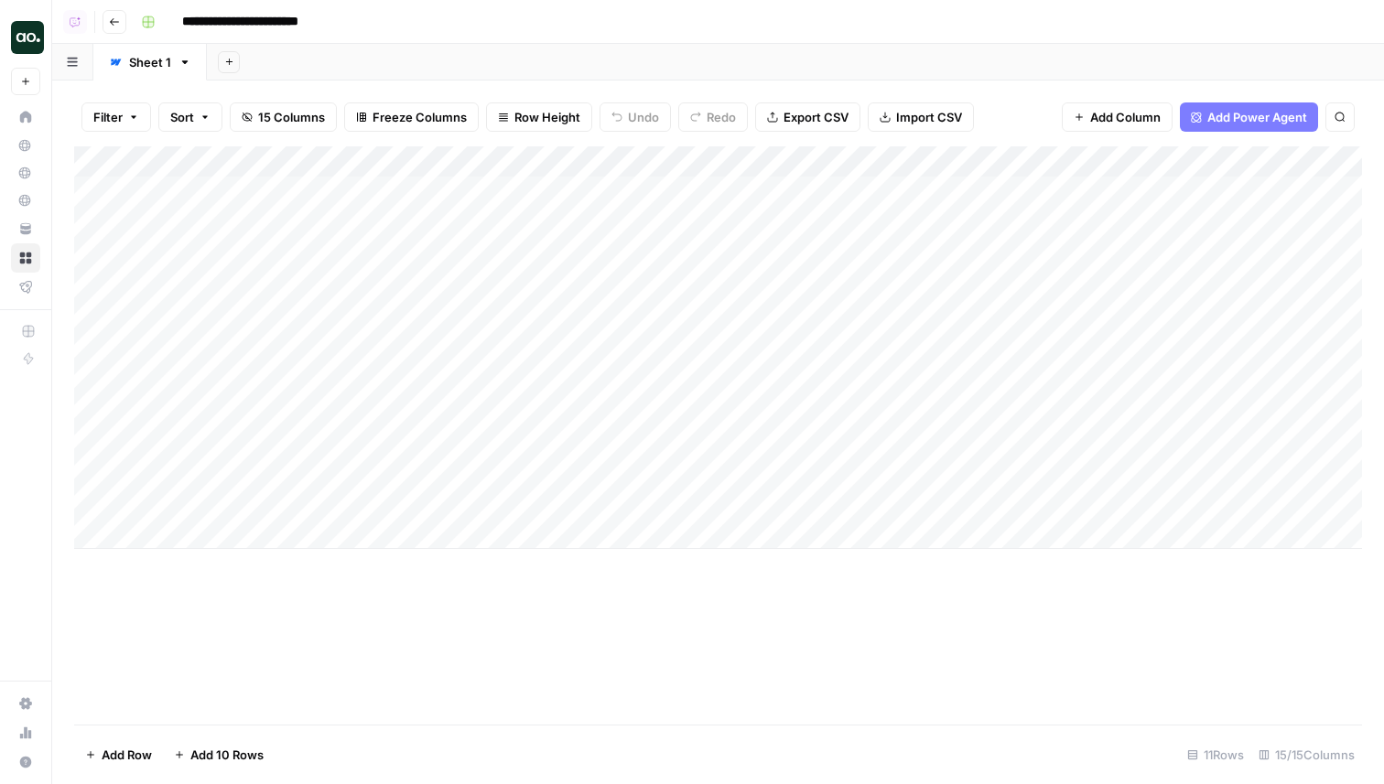
click at [1208, 118] on span "Add Power Agent" at bounding box center [1257, 117] width 100 height 18
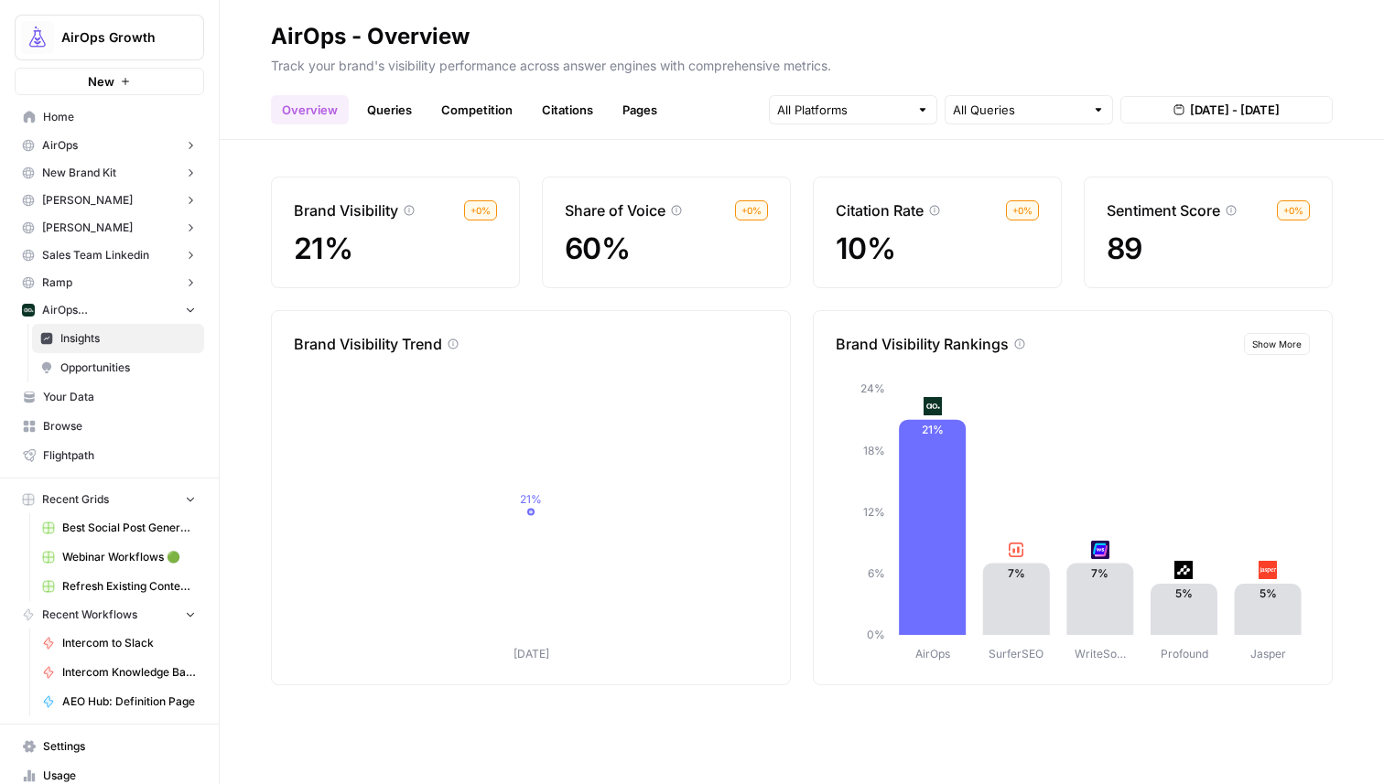
click at [27, 38] on img "Workspace: AirOps Growth" at bounding box center [37, 37] width 33 height 33
click at [228, 7] on header "AirOps - Overview Track your brand's visibility performance across answer engin…" at bounding box center [802, 70] width 1164 height 140
click at [400, 112] on link "Queries" at bounding box center [389, 109] width 67 height 29
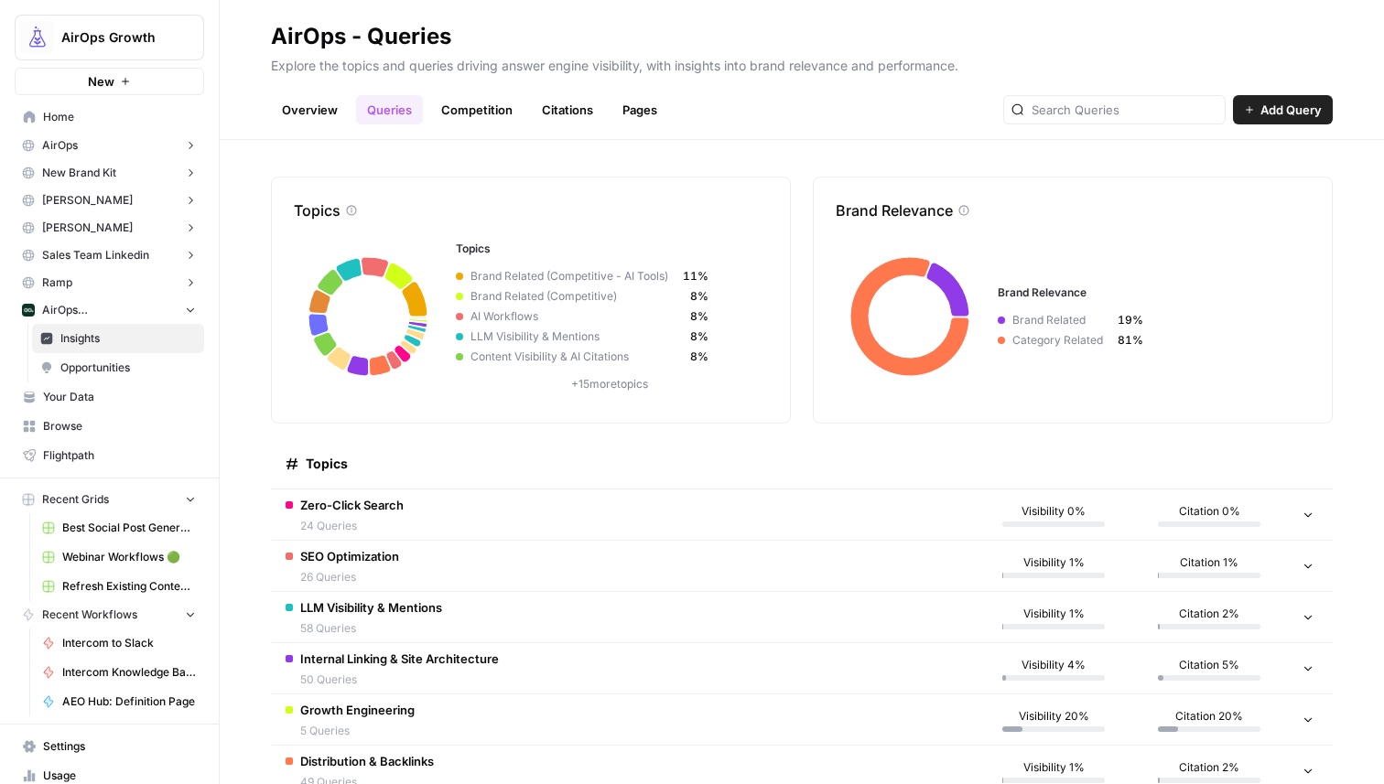
click at [344, 108] on link "Overview" at bounding box center [310, 109] width 78 height 29
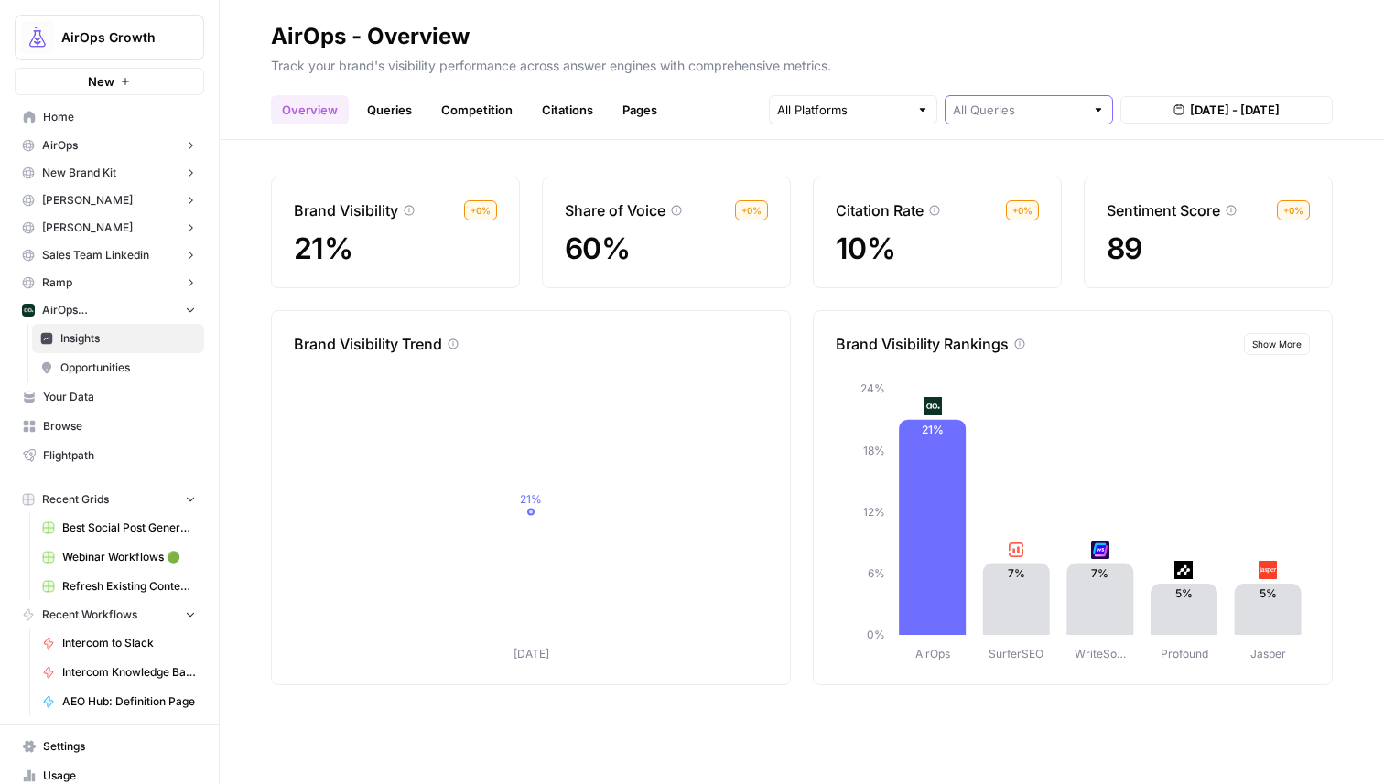
click at [1038, 106] on input "text" at bounding box center [1019, 110] width 132 height 18
click at [1055, 196] on span "Category Related" at bounding box center [1025, 204] width 130 height 18
type input "Category Related"
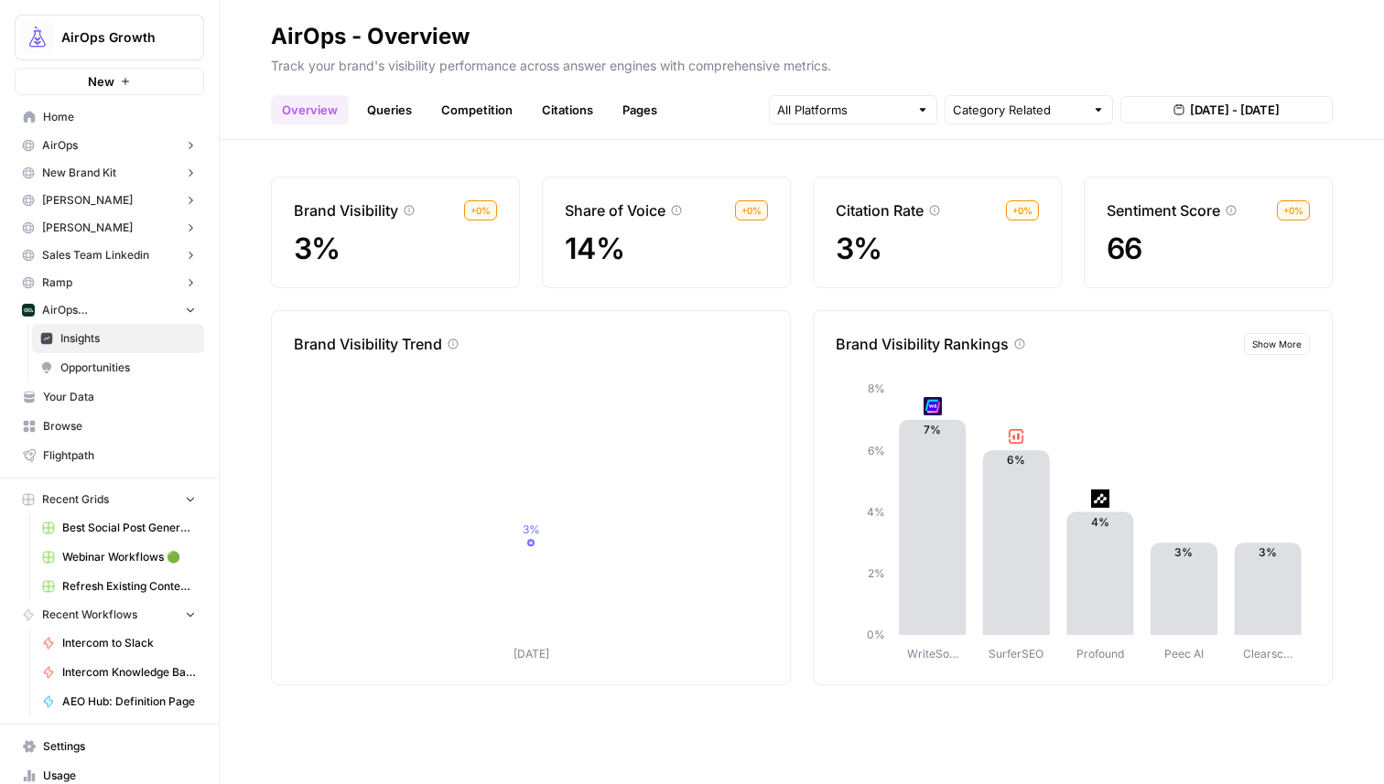
click at [1277, 339] on span "Show More" at bounding box center [1276, 344] width 49 height 15
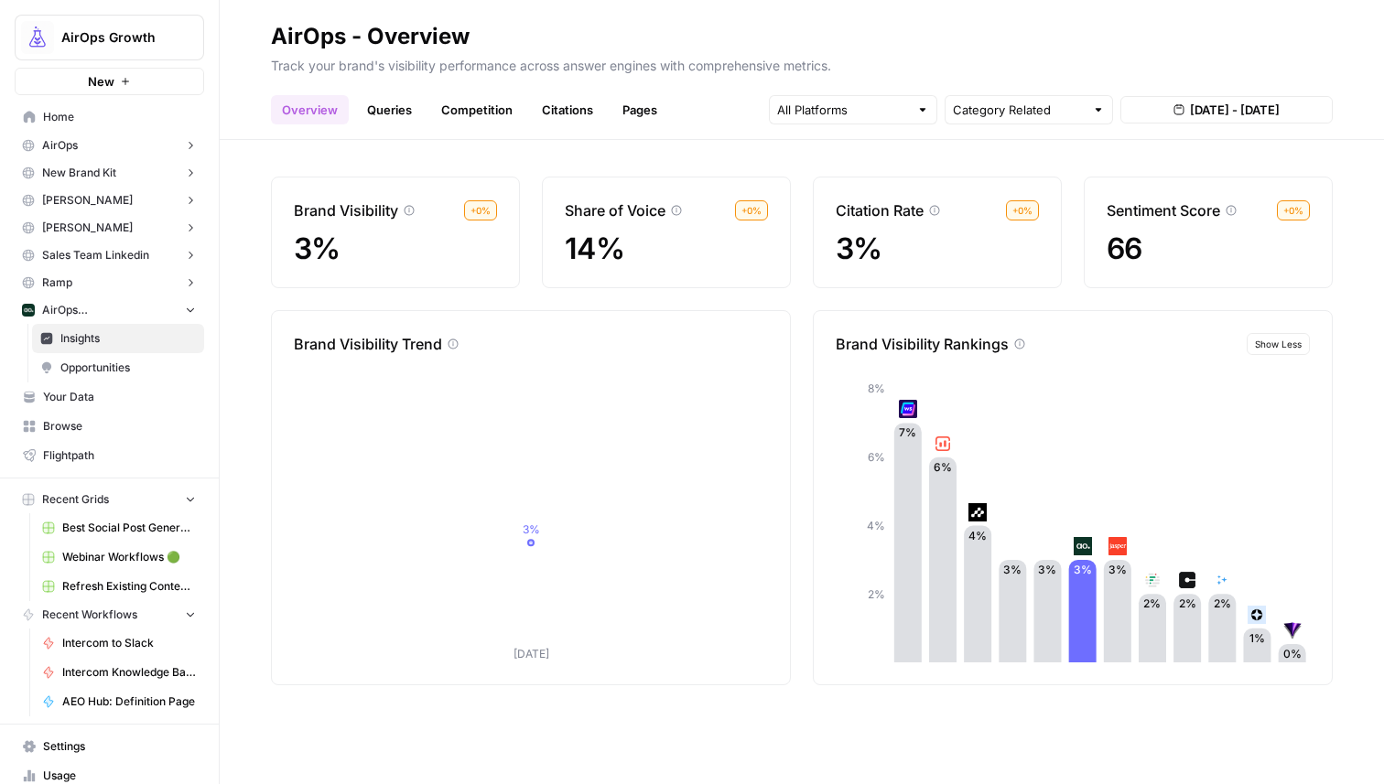
click at [1277, 339] on span "Show Less" at bounding box center [1278, 344] width 47 height 15
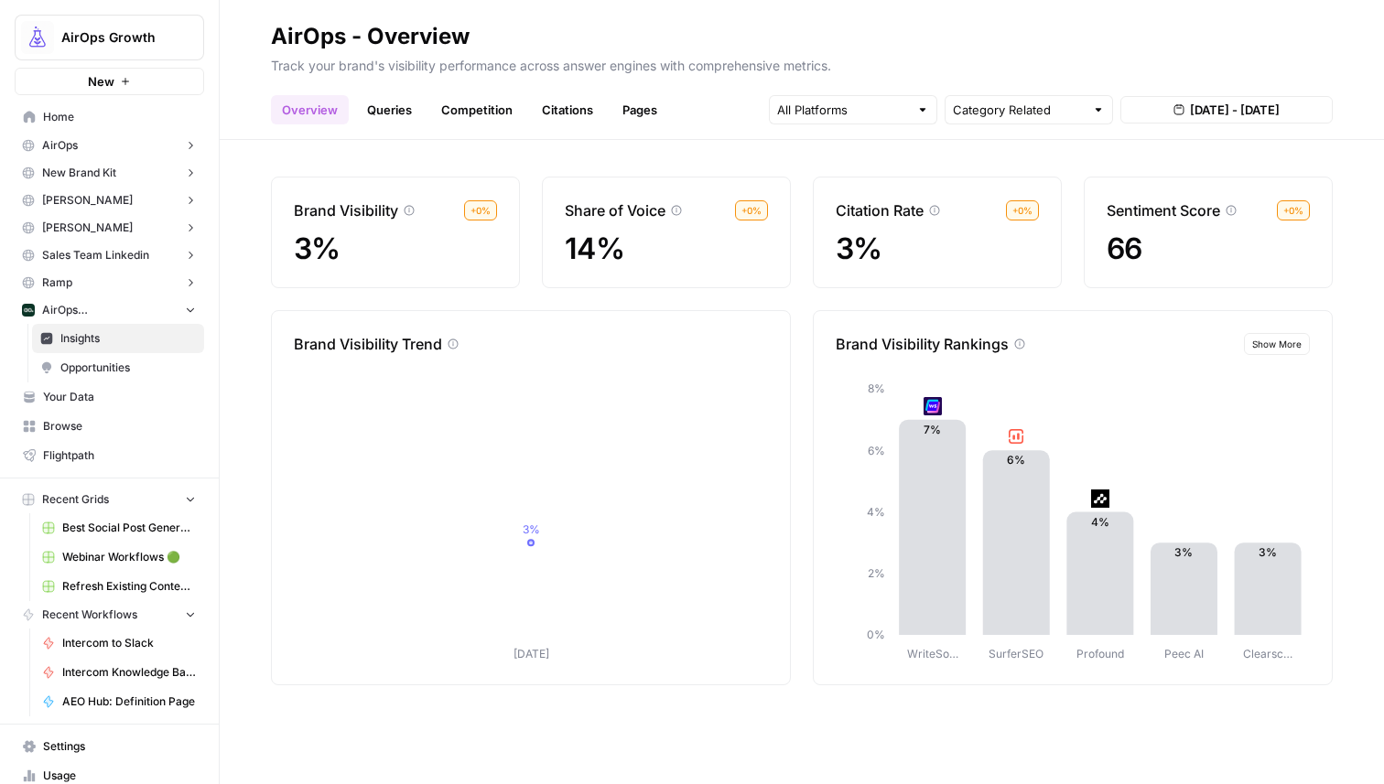
click at [1277, 339] on span "Show More" at bounding box center [1276, 344] width 49 height 15
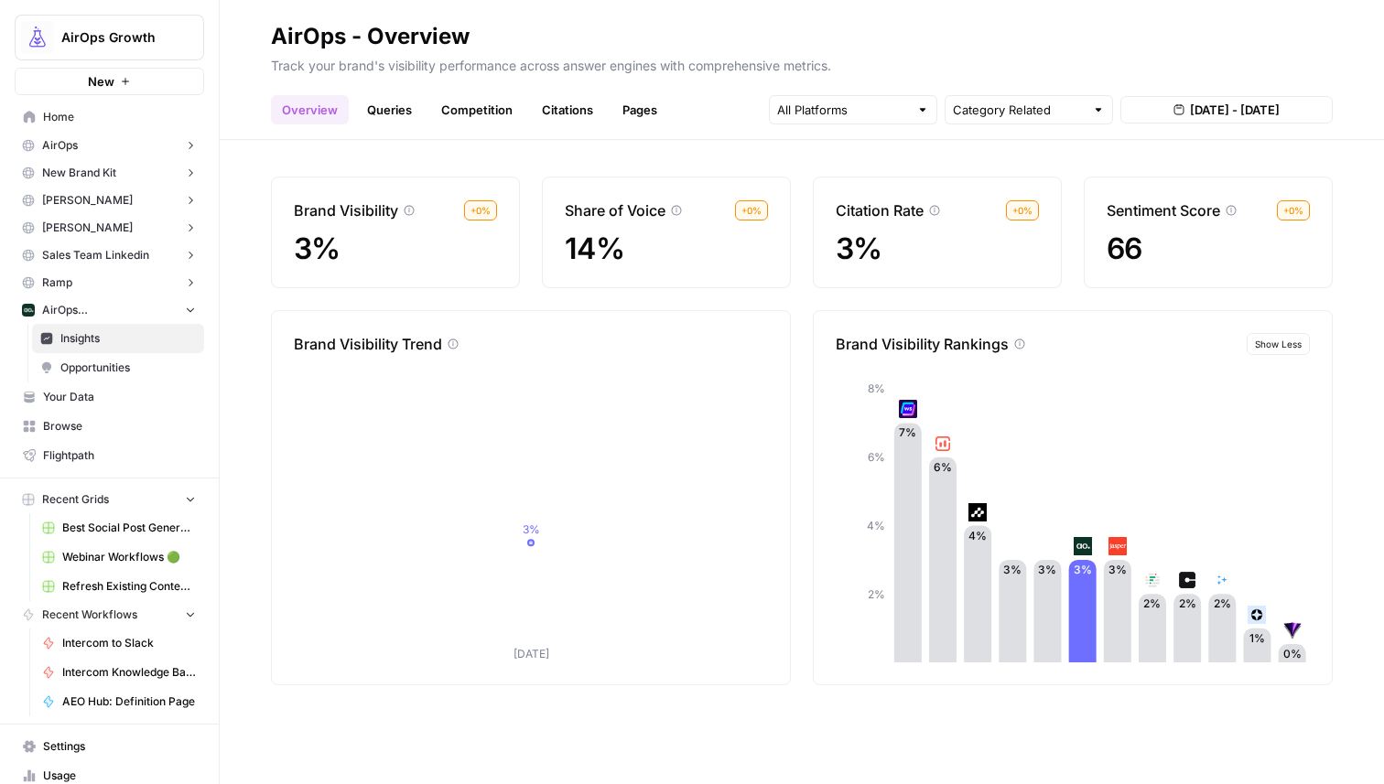
click at [1277, 339] on span "Show Less" at bounding box center [1278, 344] width 47 height 15
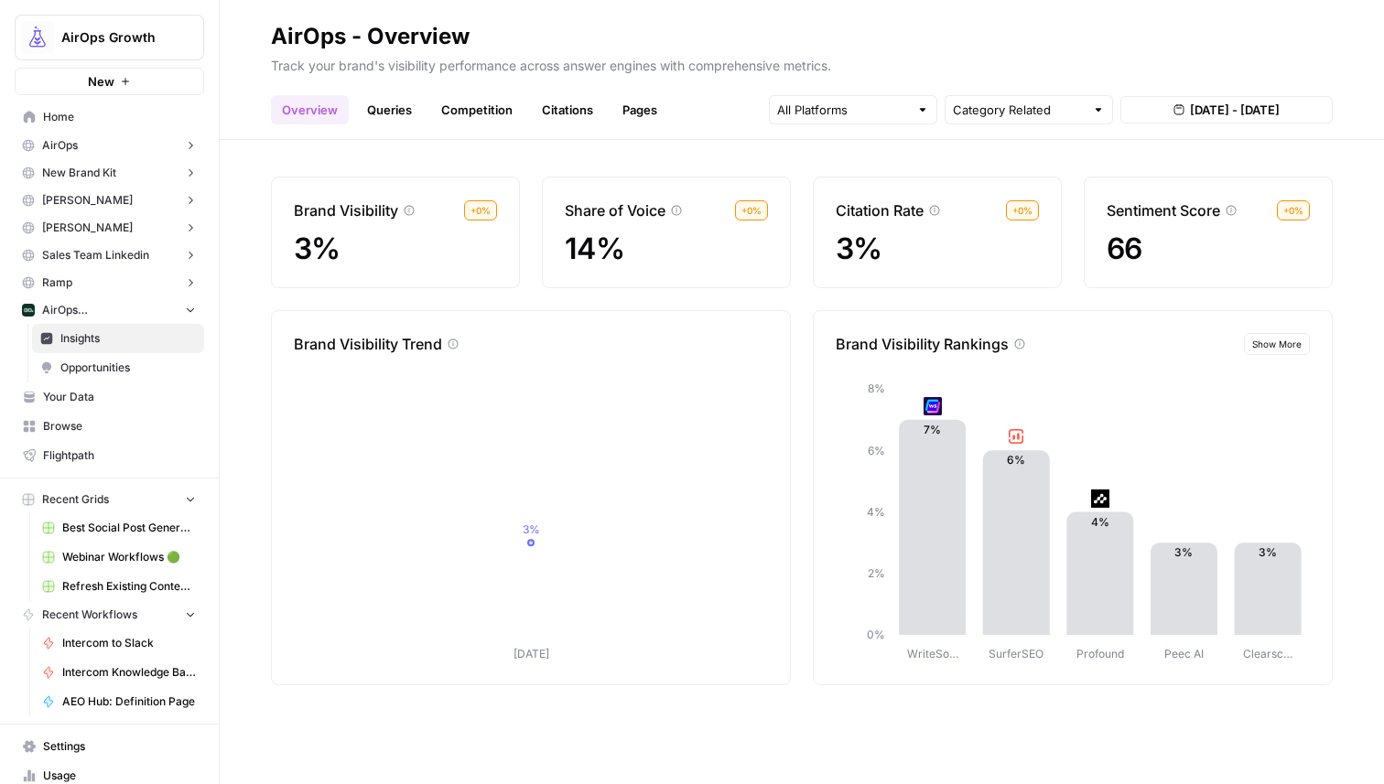
click at [1278, 342] on span "Show More" at bounding box center [1276, 344] width 49 height 15
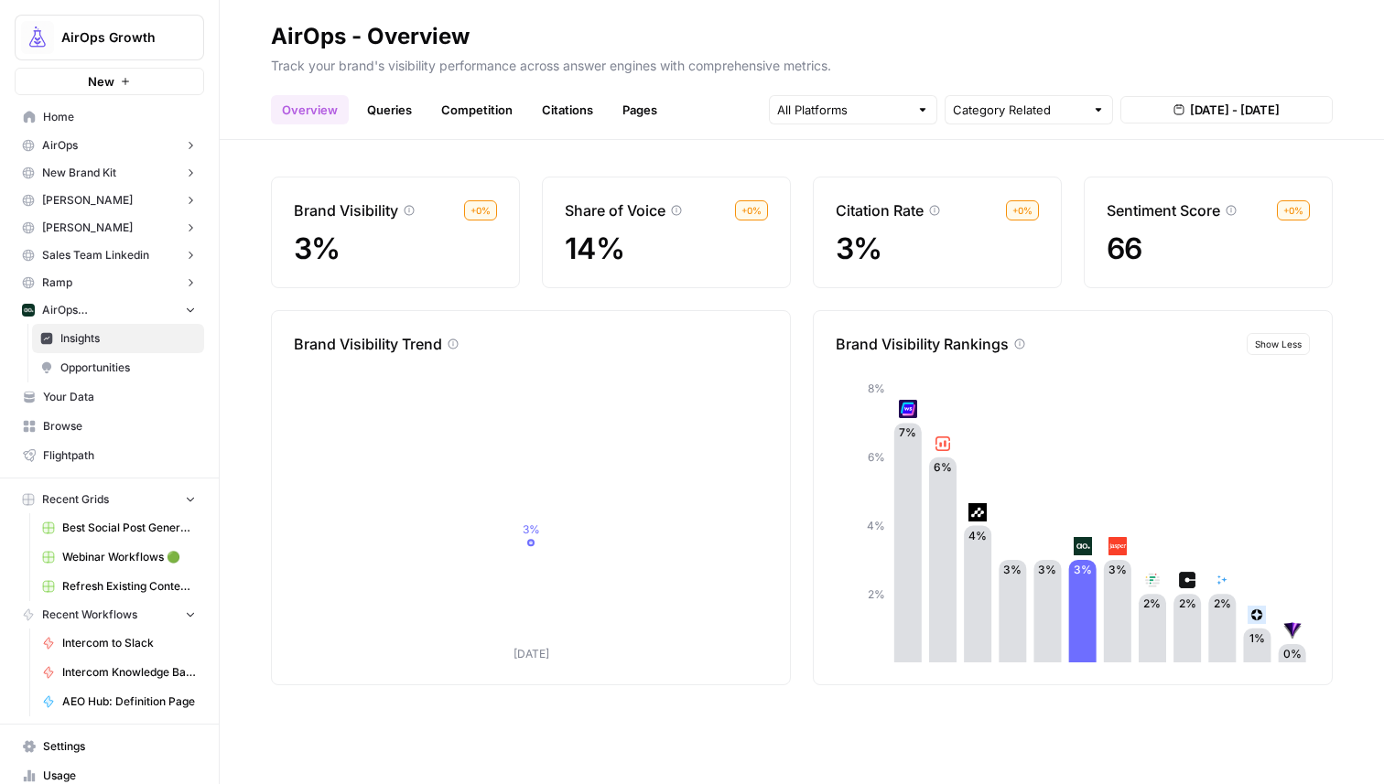
click at [1275, 342] on span "Show Less" at bounding box center [1278, 344] width 47 height 15
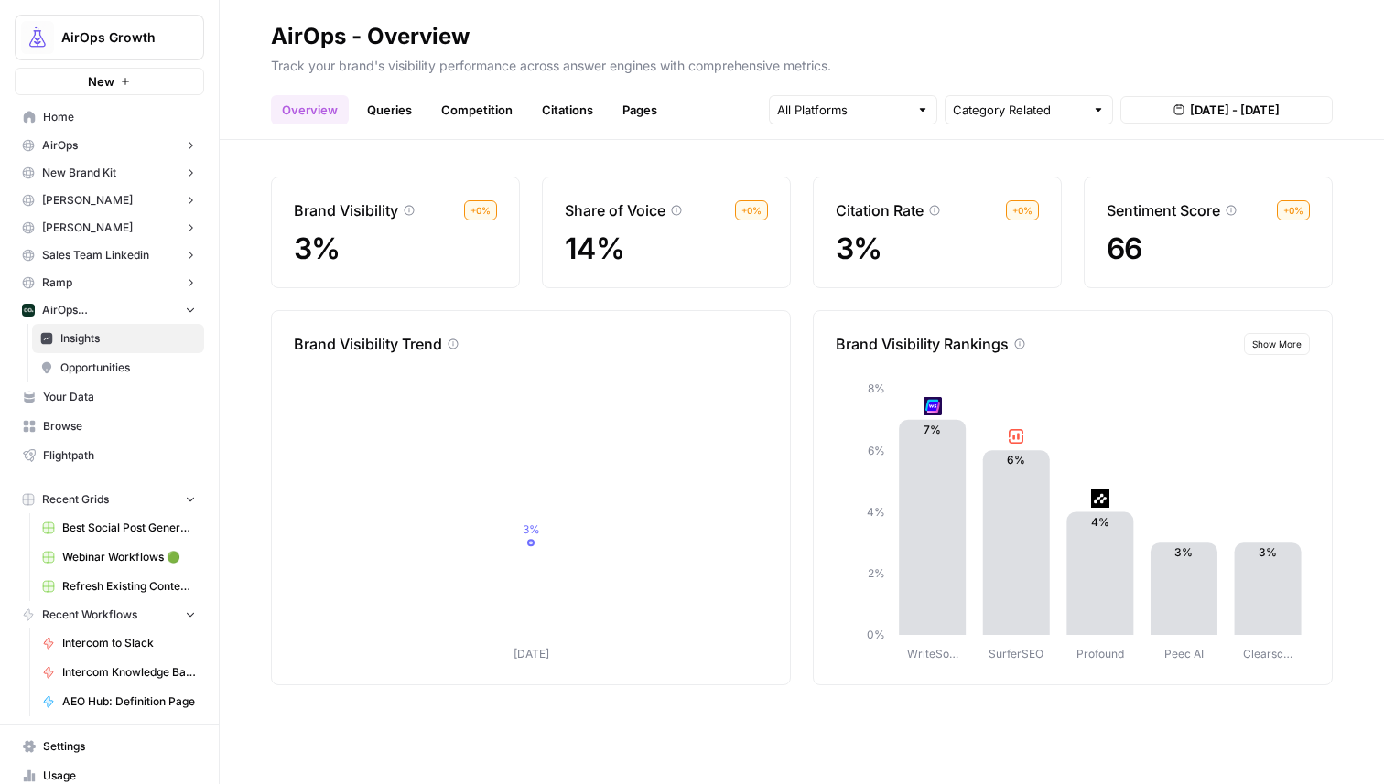
click at [1259, 349] on span "Show More" at bounding box center [1276, 344] width 49 height 15
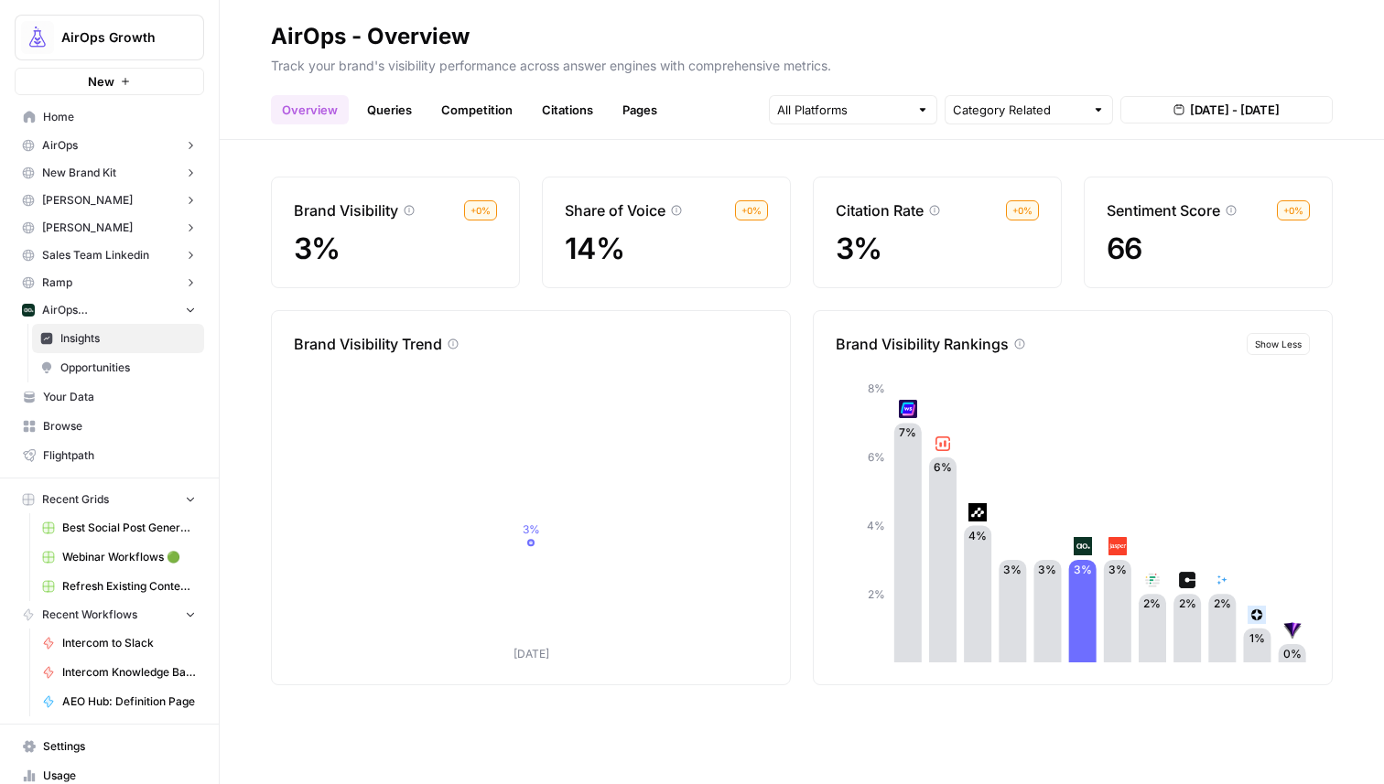
click at [472, 114] on link "Competition" at bounding box center [476, 109] width 93 height 29
